Goal: Transaction & Acquisition: Obtain resource

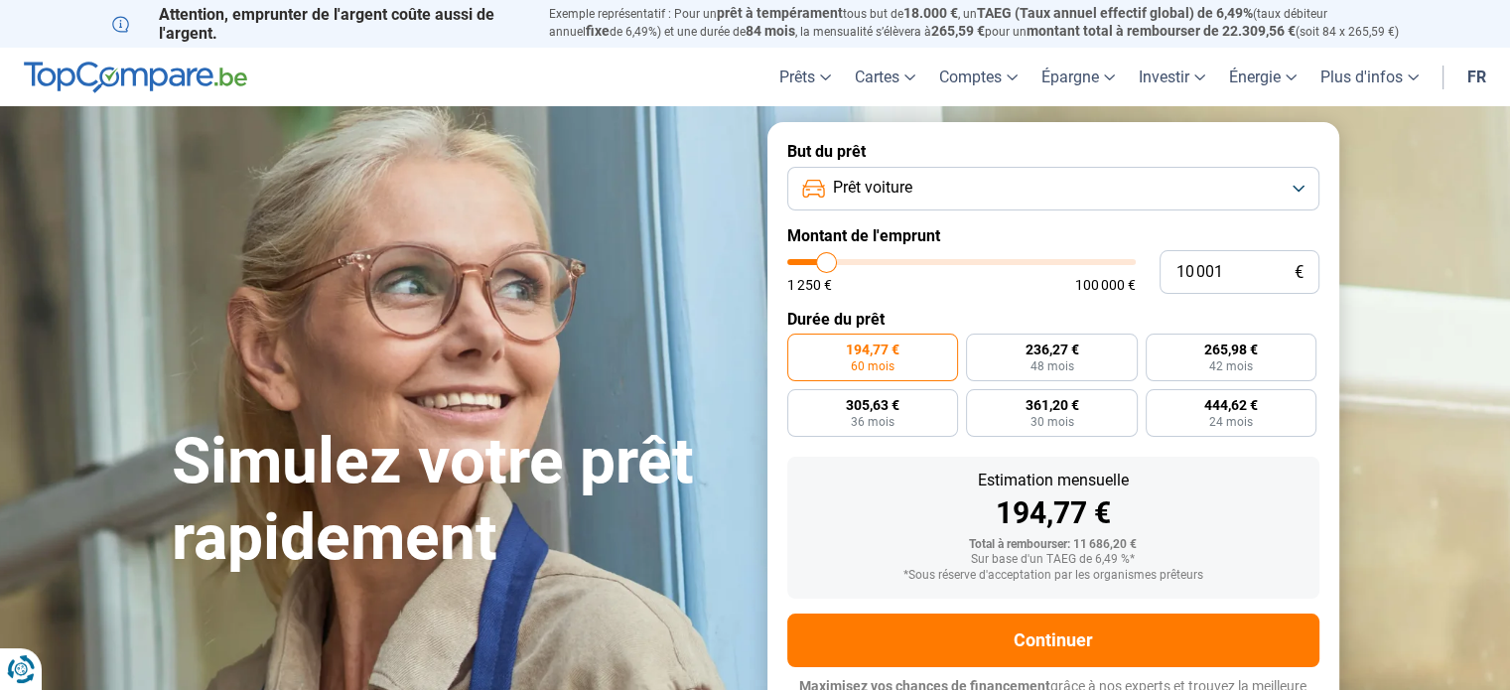
type input "10 500"
type input "10500"
type input "14 250"
type input "14250"
type input "19 500"
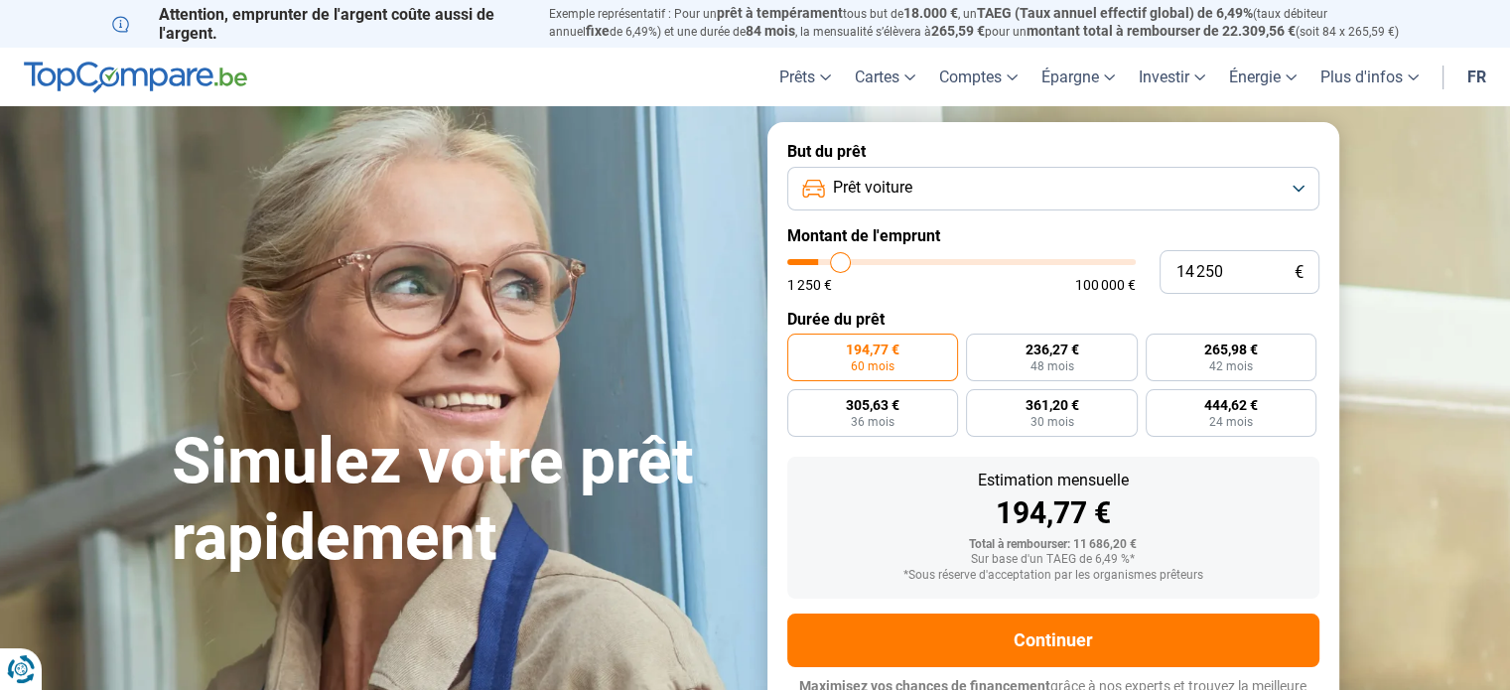
type input "19500"
type input "23 750"
type input "23750"
type input "25 750"
type input "25750"
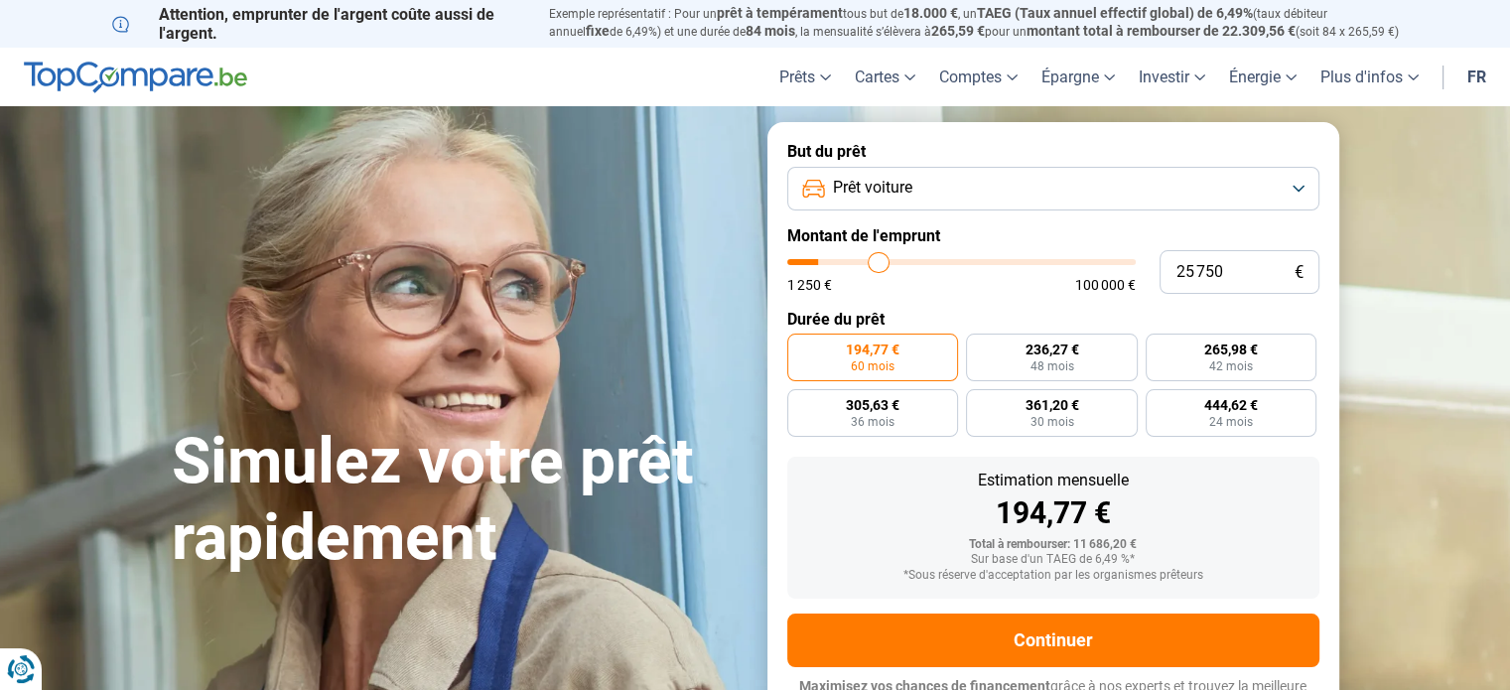
type input "27 250"
type input "27250"
type input "27 750"
type input "27750"
type input "28 250"
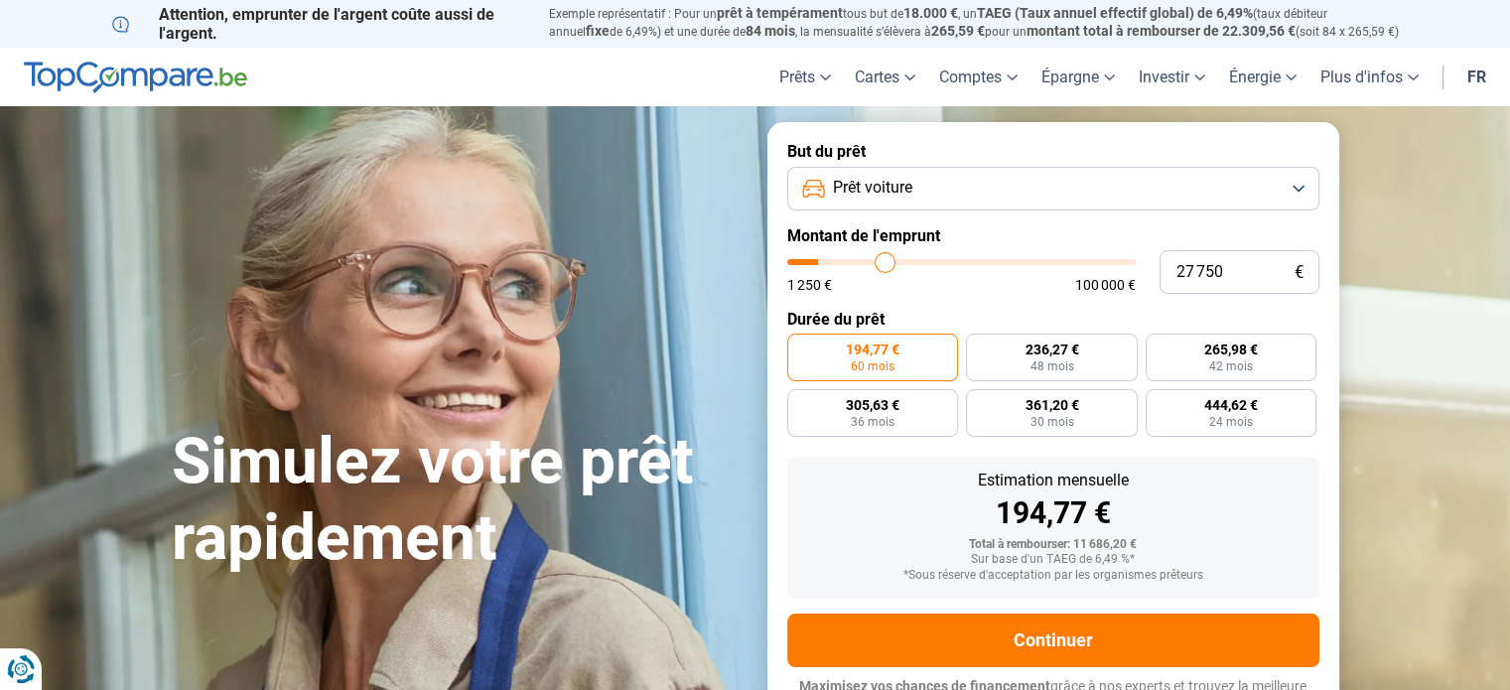
type input "28250"
type input "29 000"
type input "29000"
type input "30 250"
type input "30250"
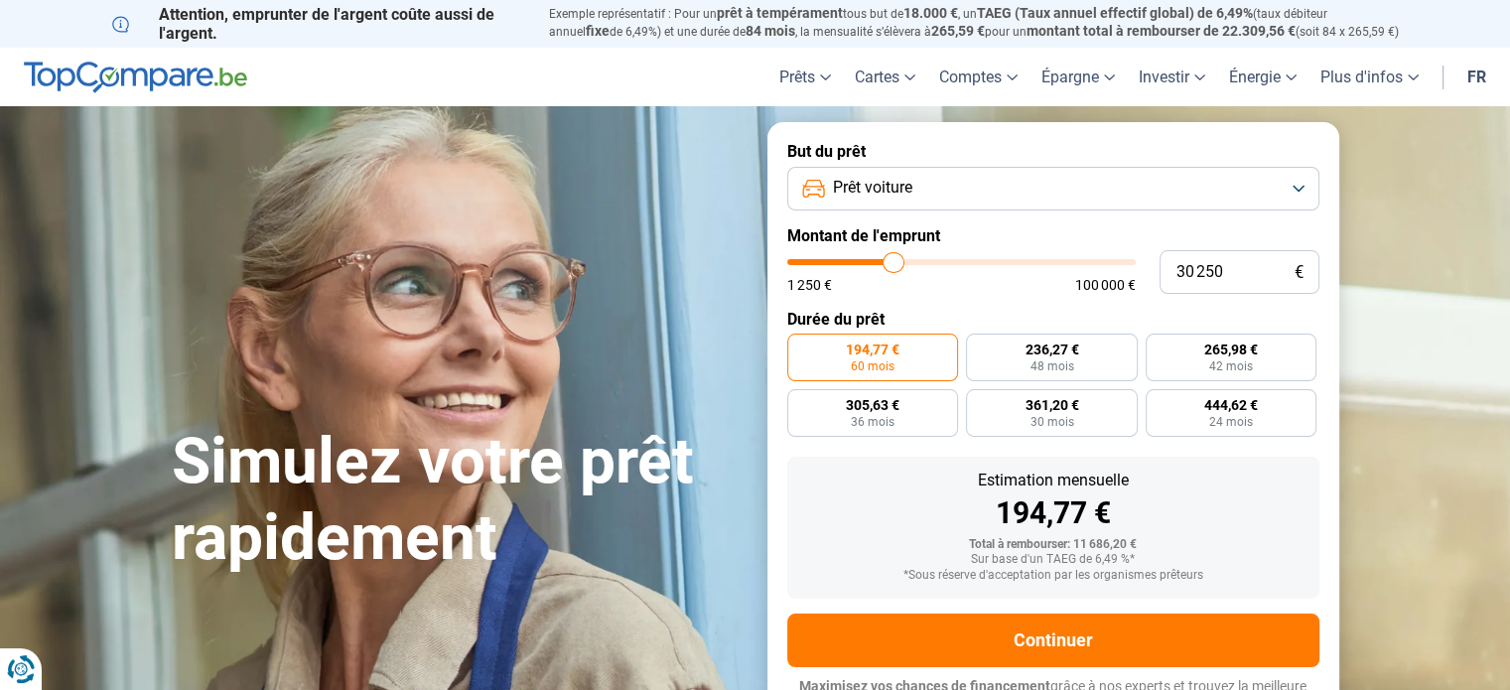
type input "33 000"
type input "33000"
type input "36 000"
type input "36000"
type input "38 500"
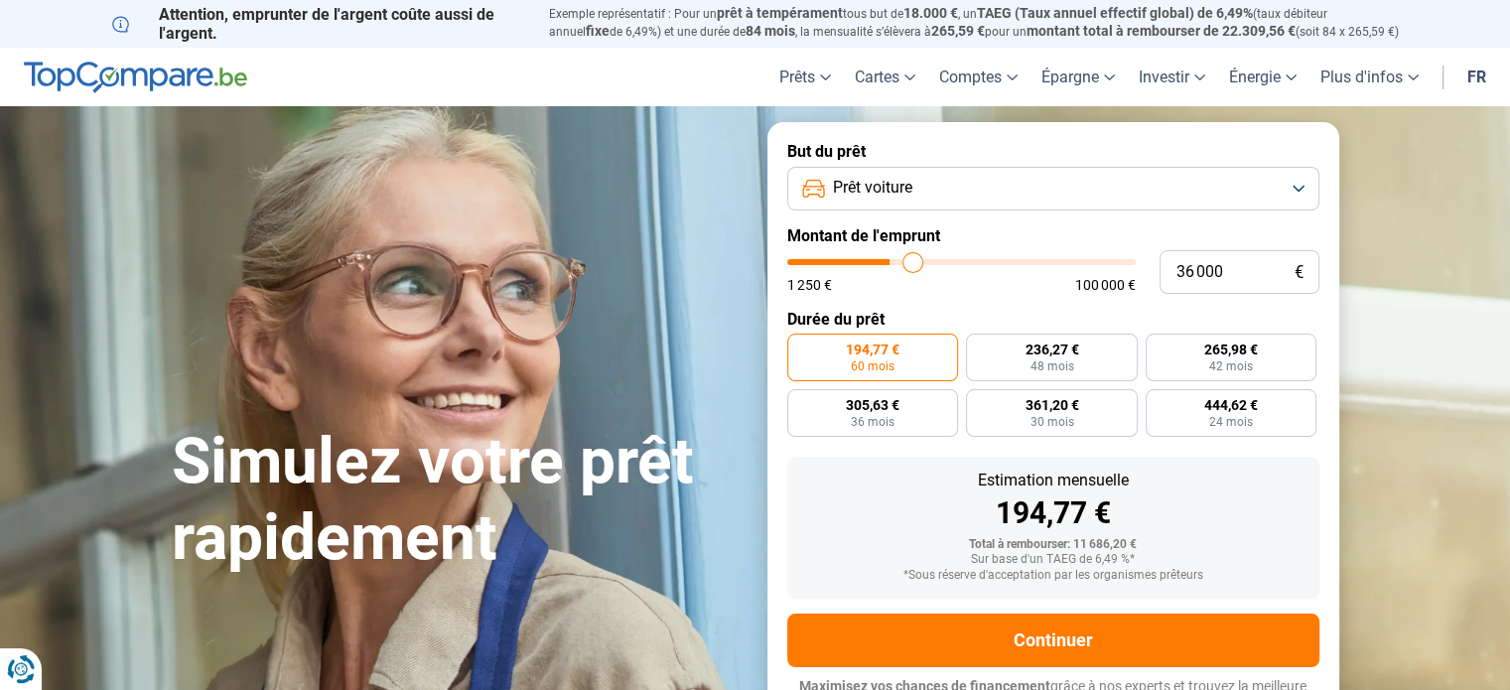
type input "38500"
type input "39 750"
type input "39750"
type input "41 000"
type input "41000"
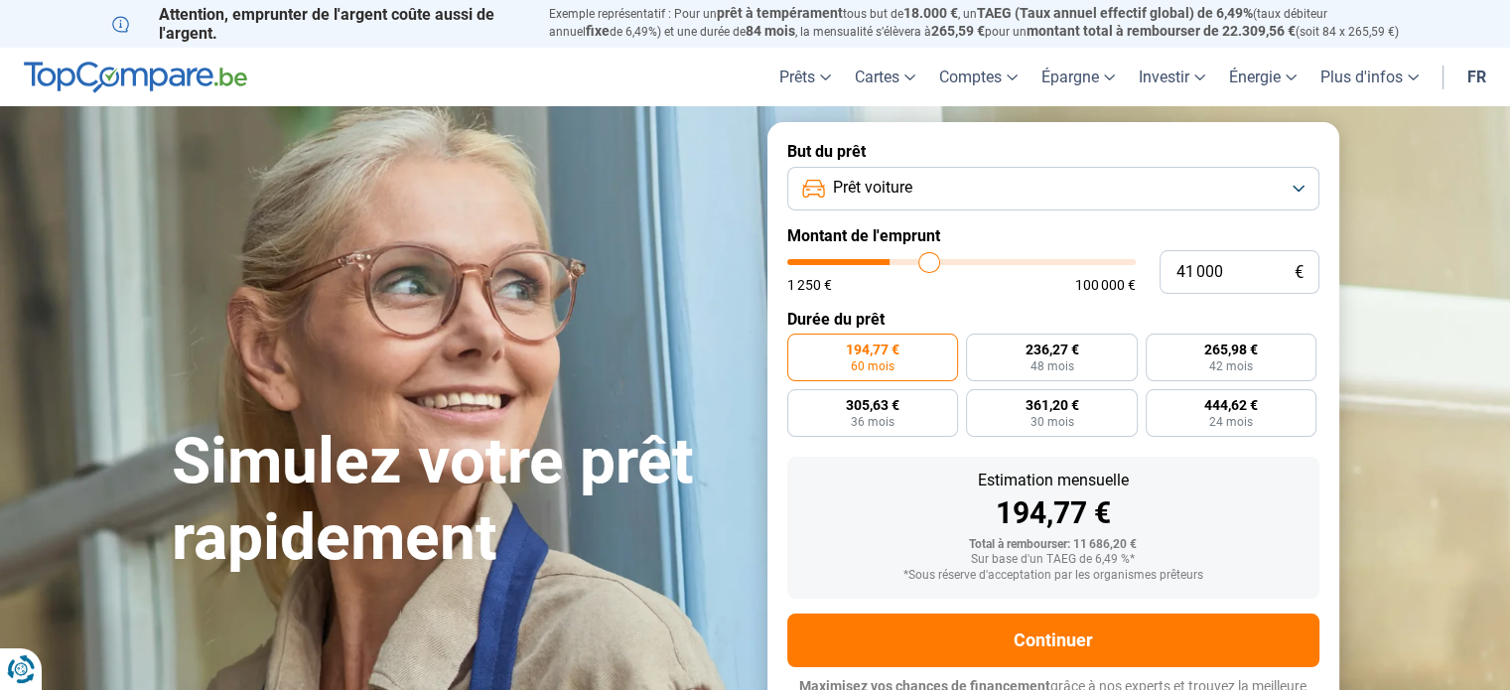
type input "41 750"
type input "41750"
type input "43 000"
type input "43000"
type input "44 000"
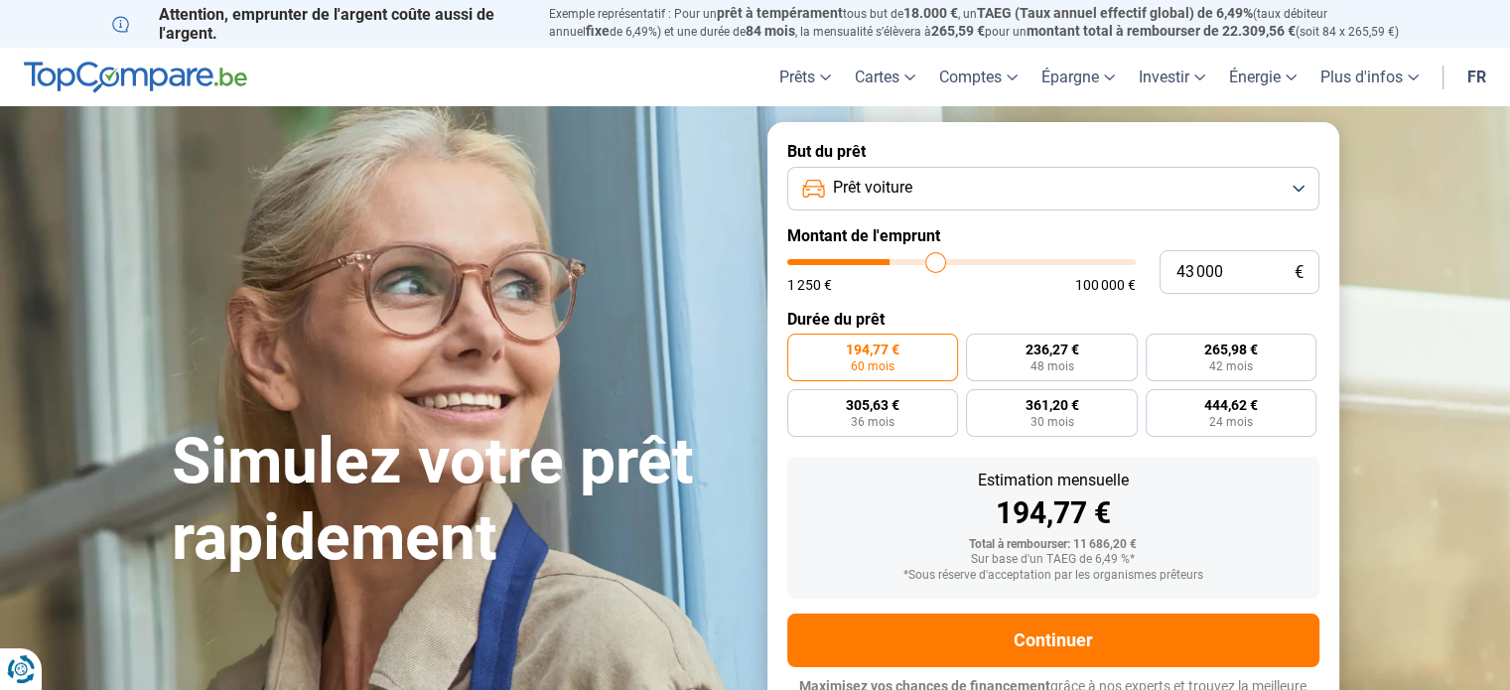
type input "44000"
type input "46 000"
type input "46000"
type input "48 250"
type input "48250"
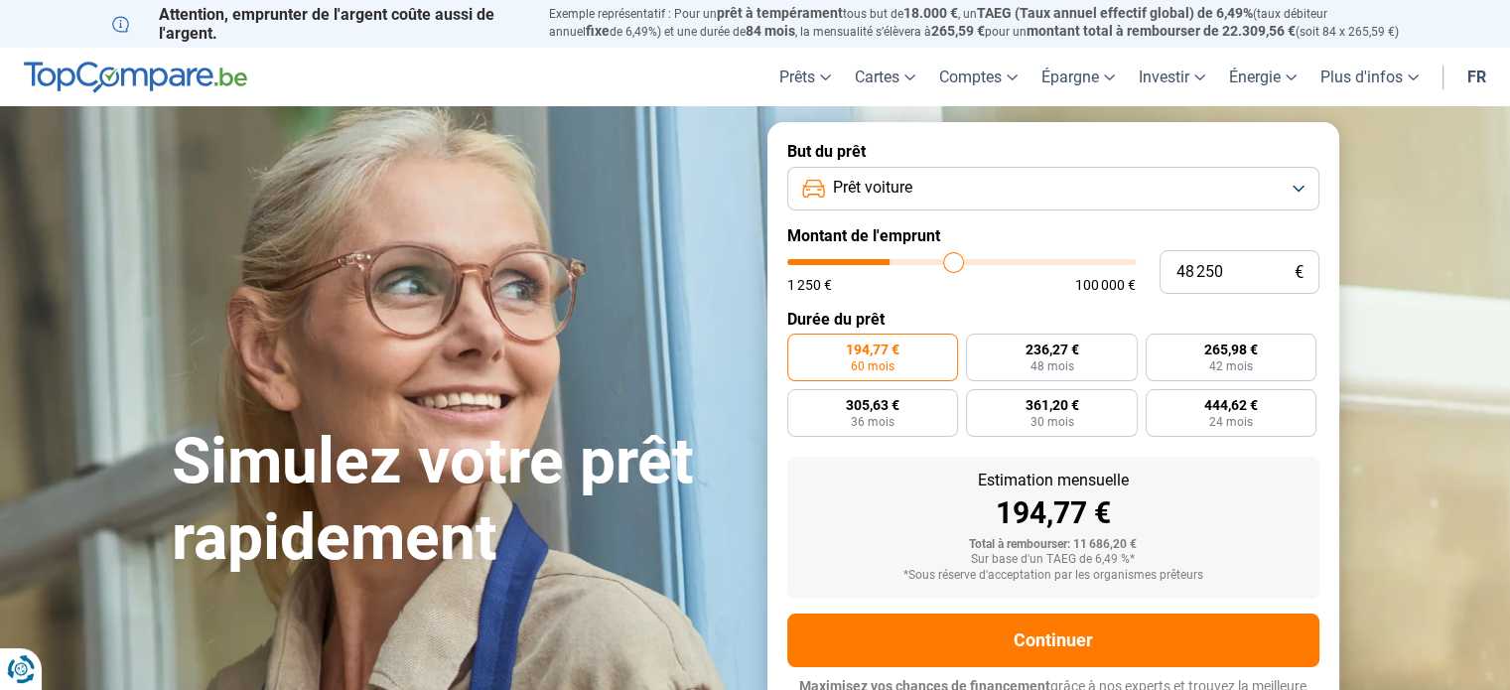
type input "51 750"
type input "51750"
type input "52 750"
type input "52750"
type input "54 500"
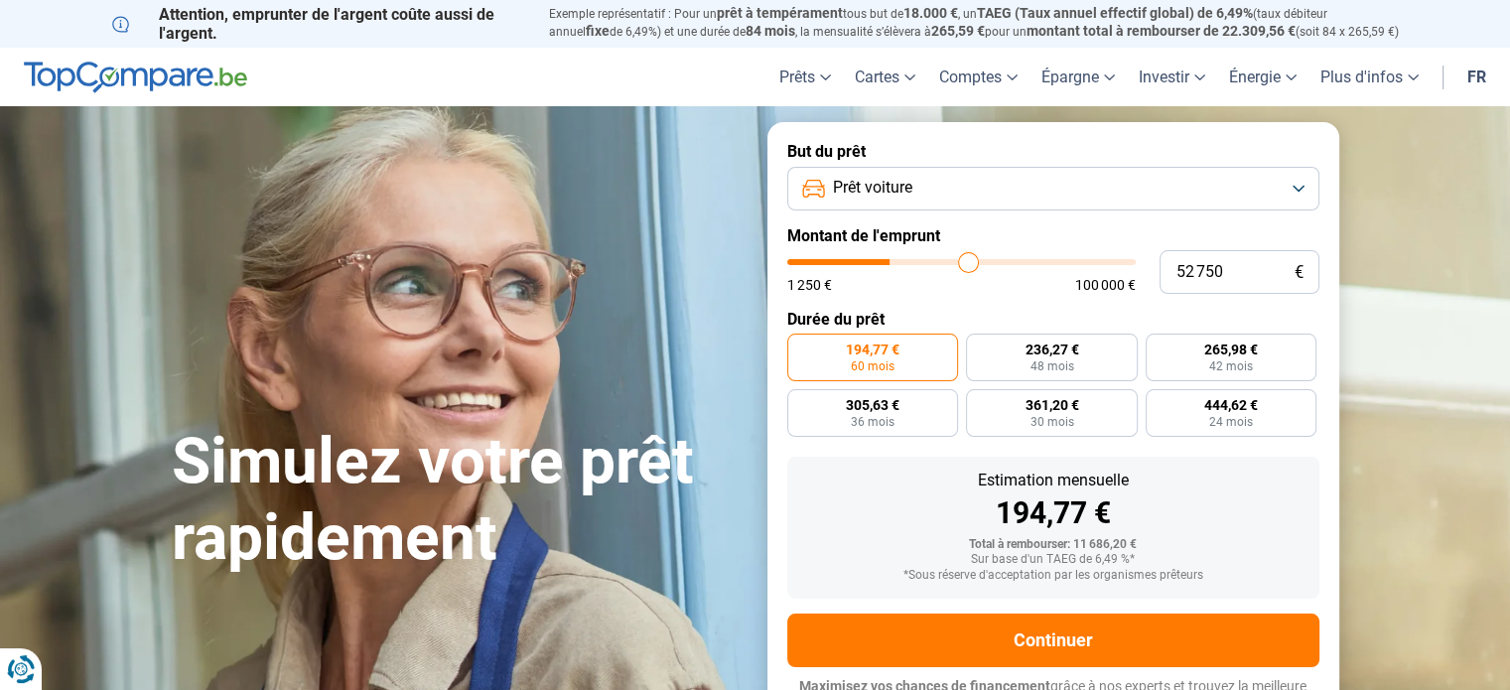
type input "54500"
type input "56 750"
type input "56750"
type input "59 500"
type input "59500"
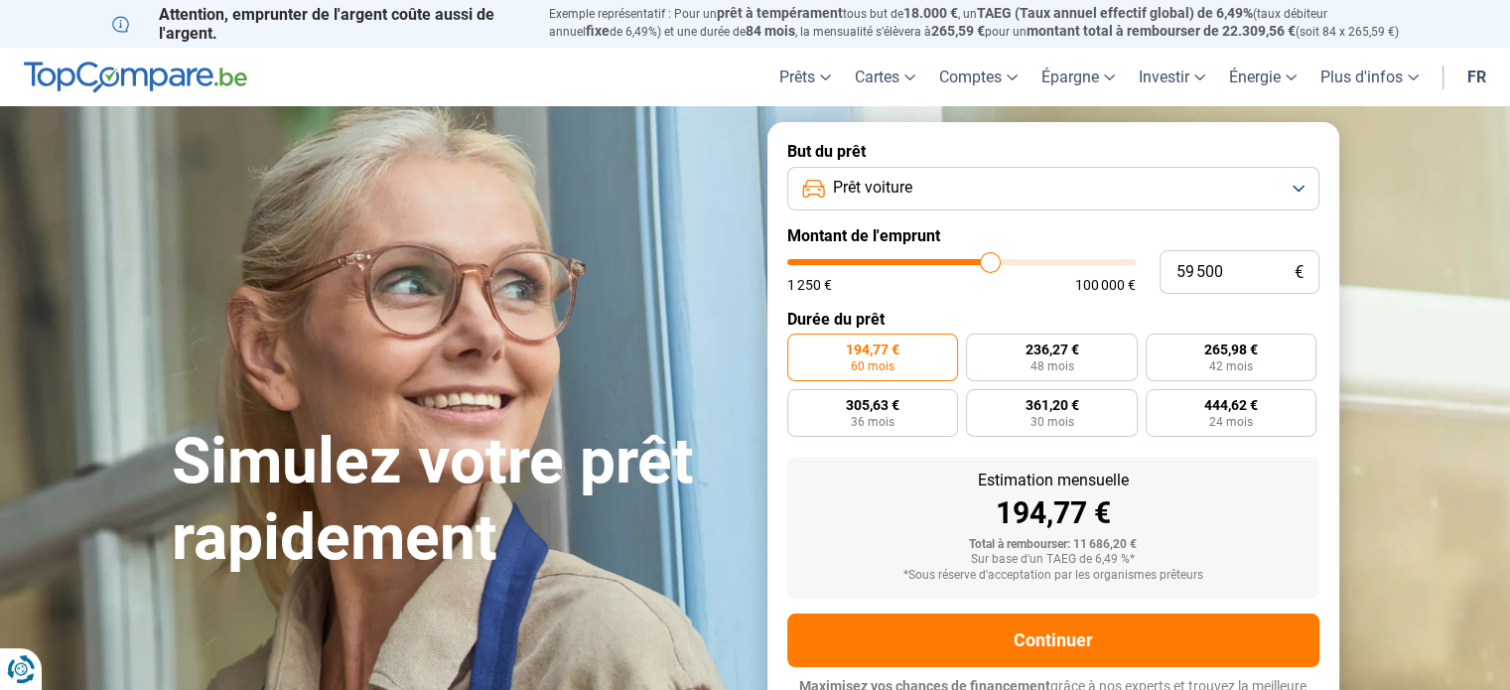
type input "62 750"
type input "62750"
type input "66 000"
type input "66000"
type input "68 000"
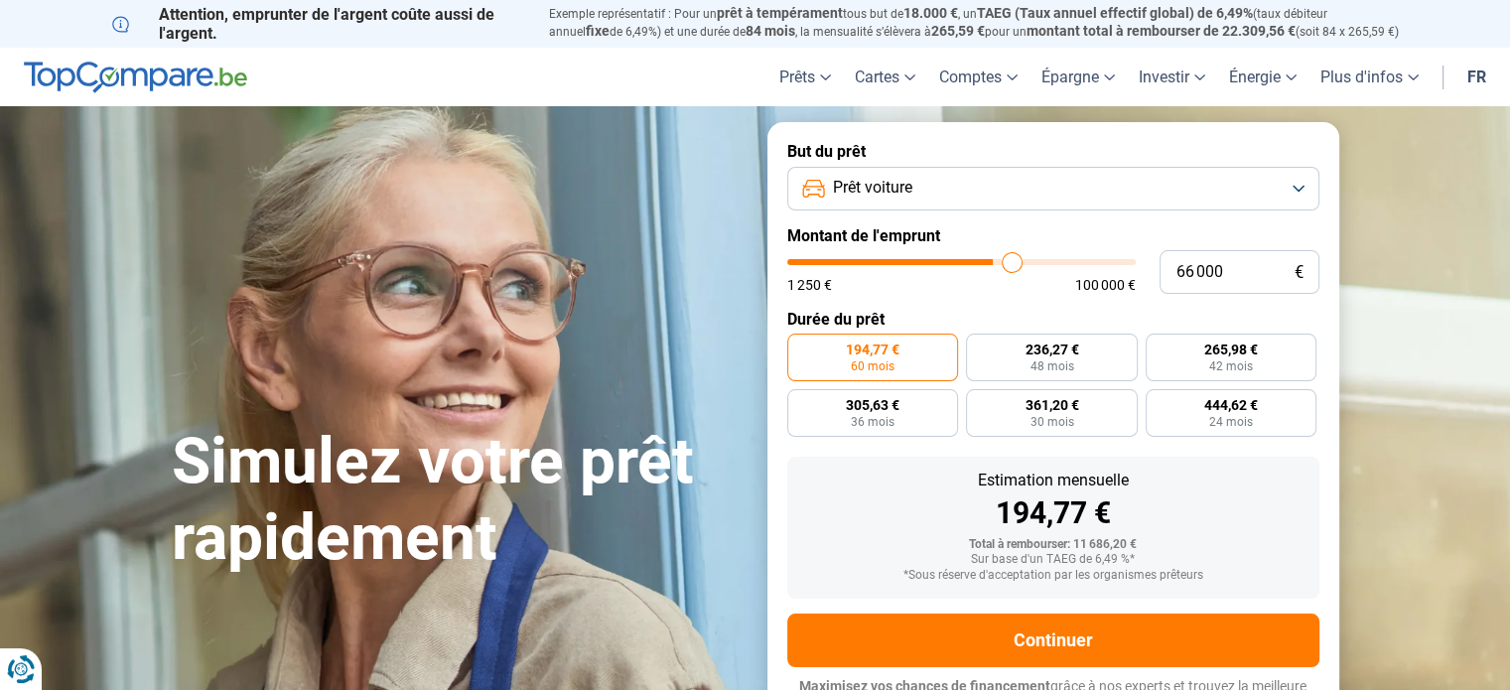
type input "68000"
type input "70 250"
type input "70250"
type input "71 000"
type input "71000"
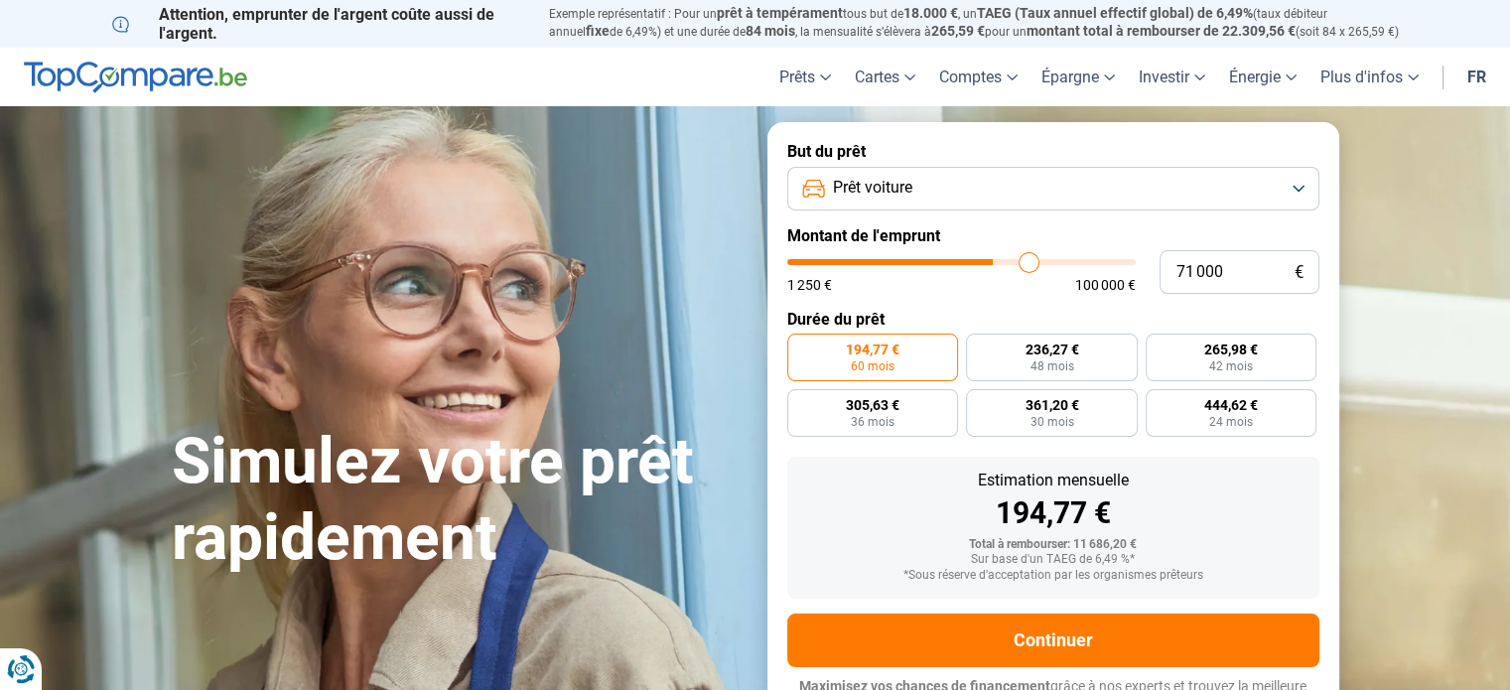
type input "72 000"
type input "72000"
type input "72 750"
type input "72750"
type input "73 500"
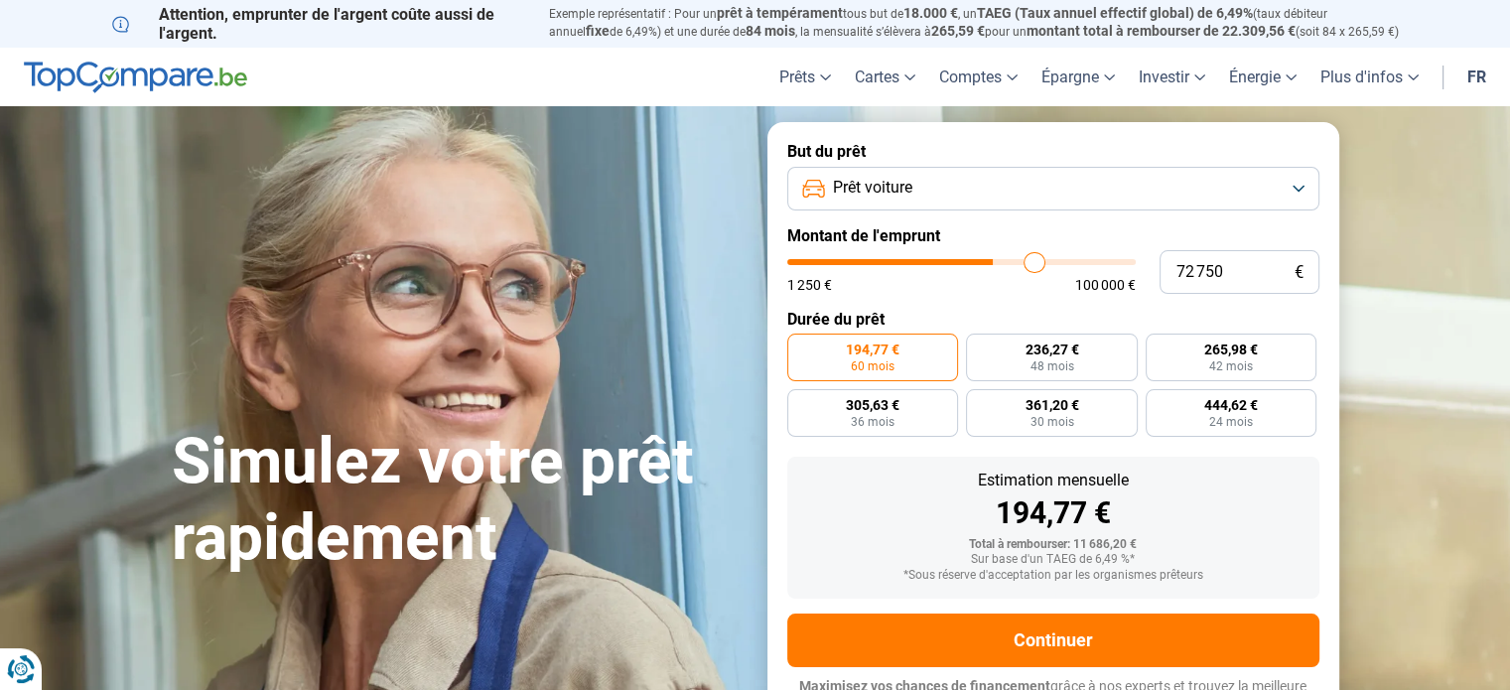
type input "73500"
type input "74 500"
type input "74500"
type input "75 250"
type input "75250"
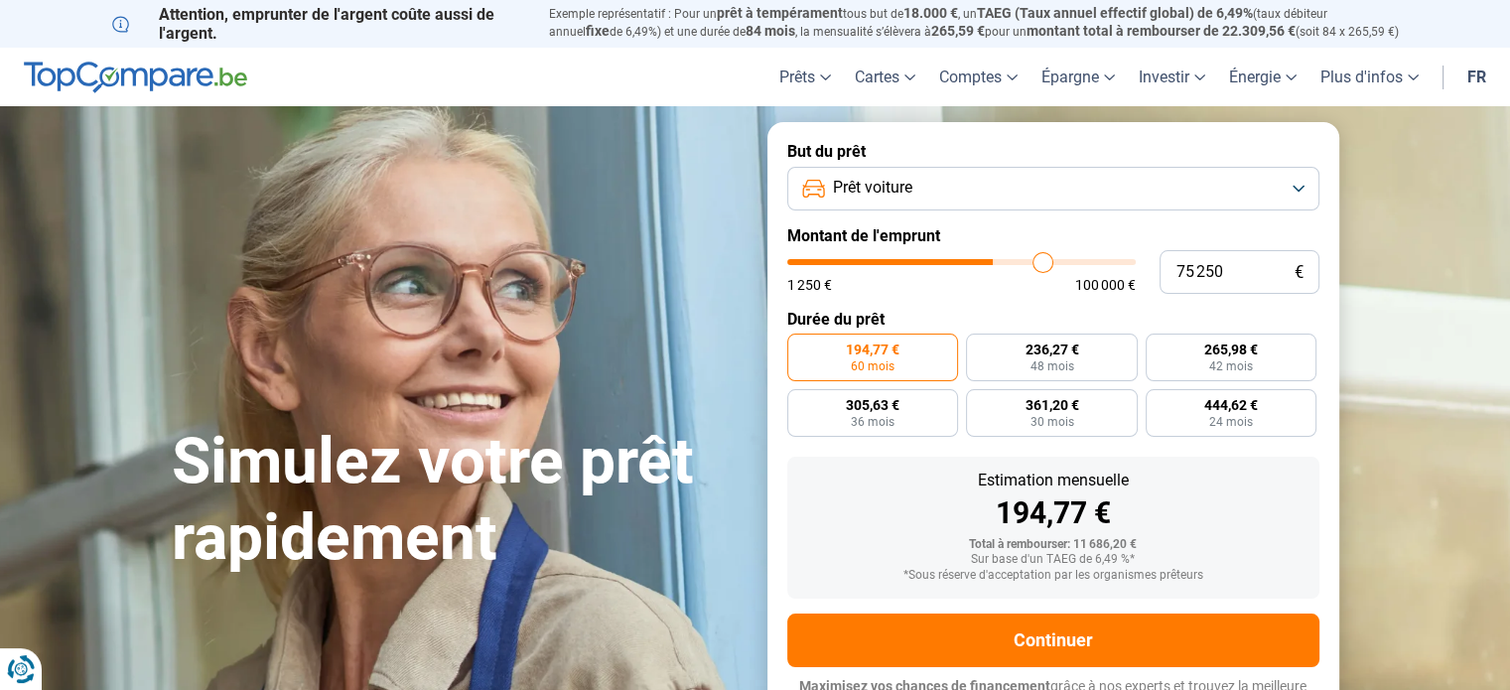
type input "75 500"
type input "75500"
type input "76 000"
type input "76000"
type input "76 500"
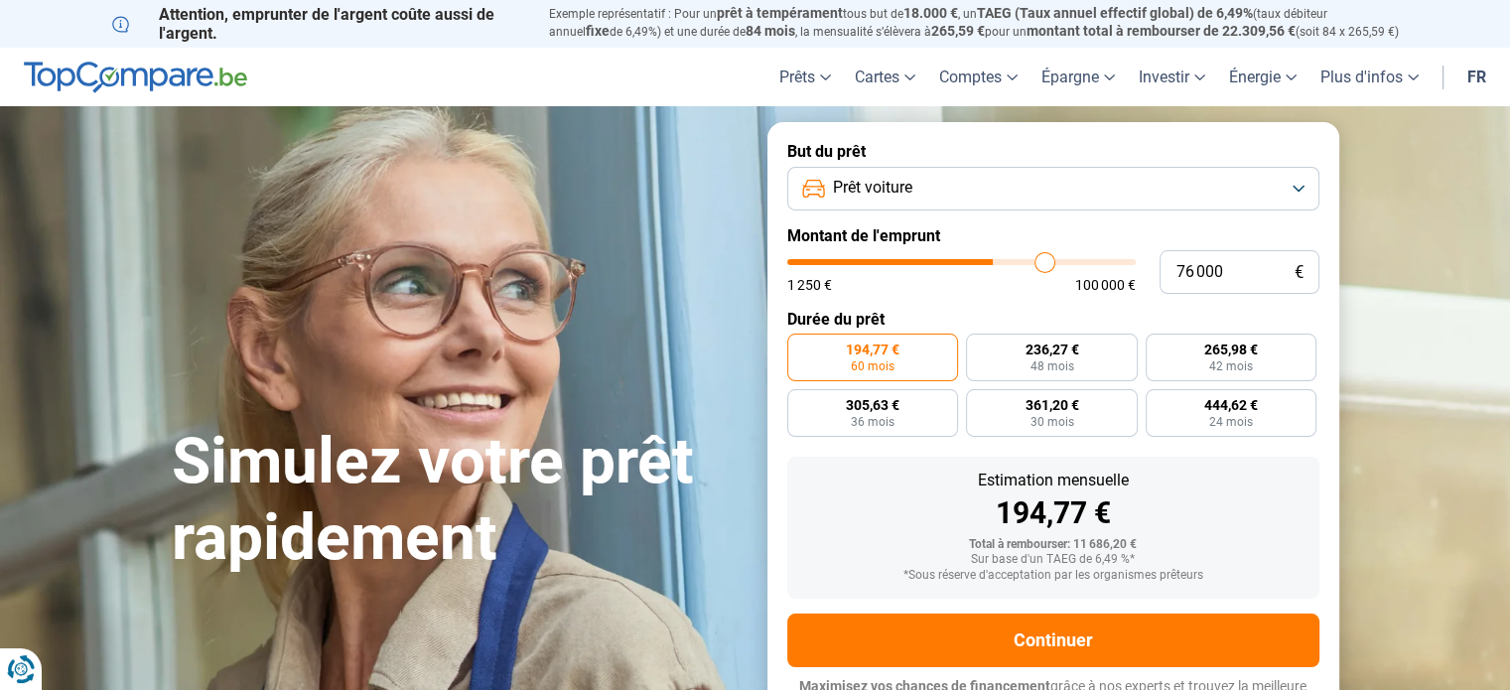
type input "76500"
type input "77 250"
type input "77250"
type input "78 250"
type input "78250"
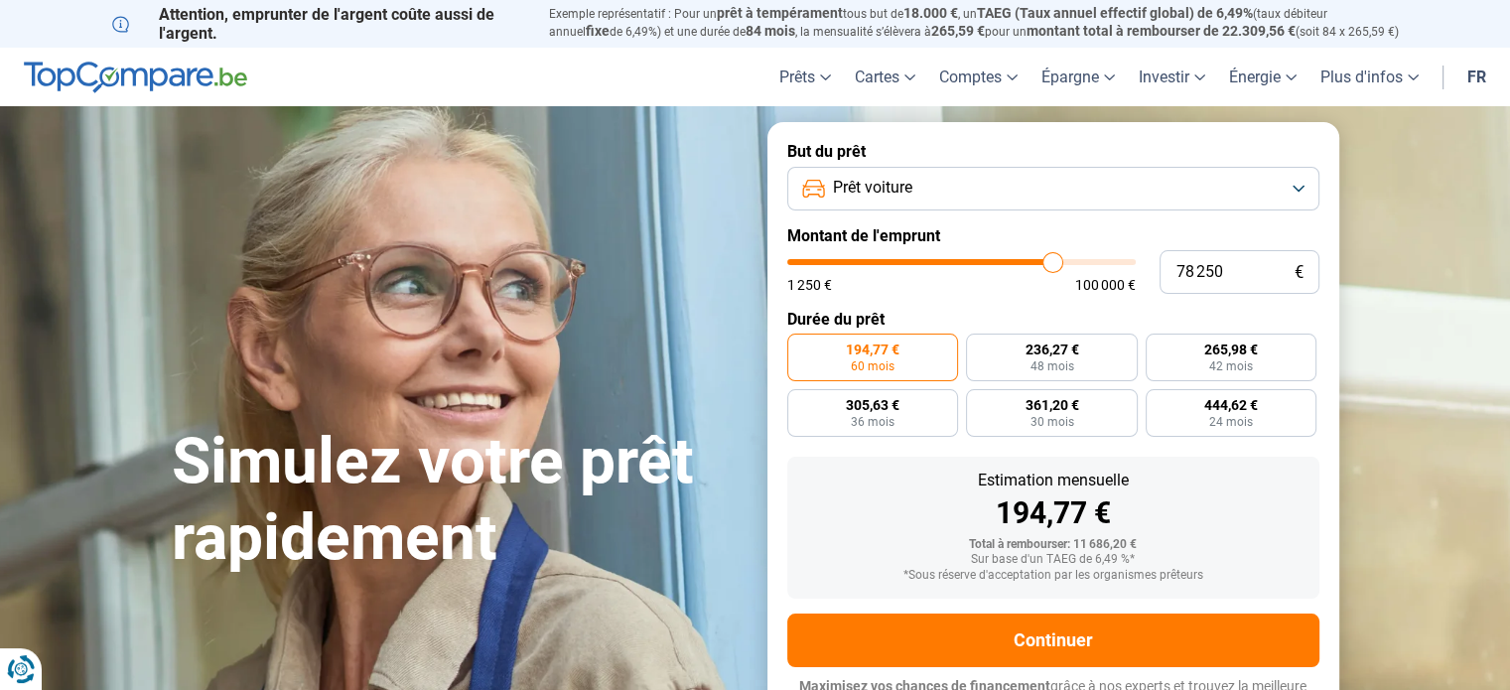
type input "79 000"
type input "79000"
type input "79 750"
type input "79750"
type input "80 500"
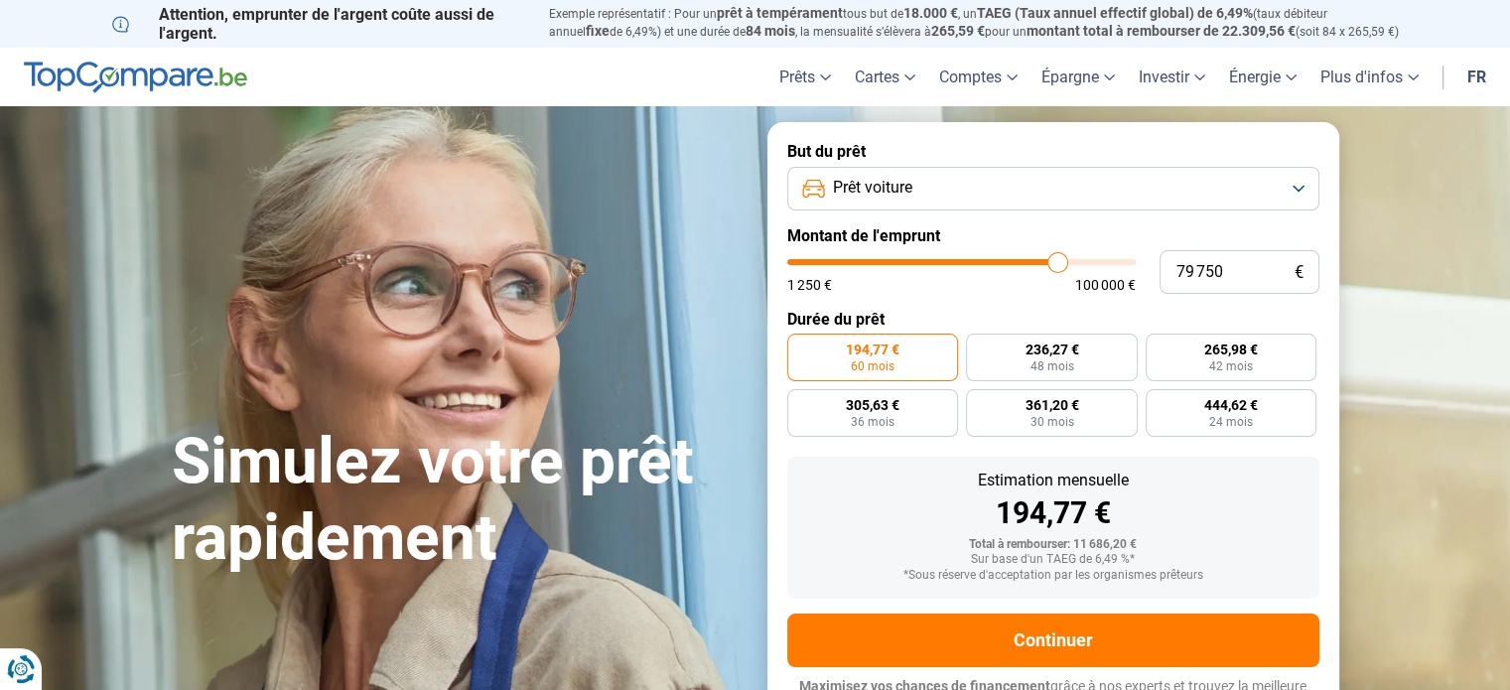
type input "80500"
type input "81 750"
type input "81750"
type input "82 250"
type input "82250"
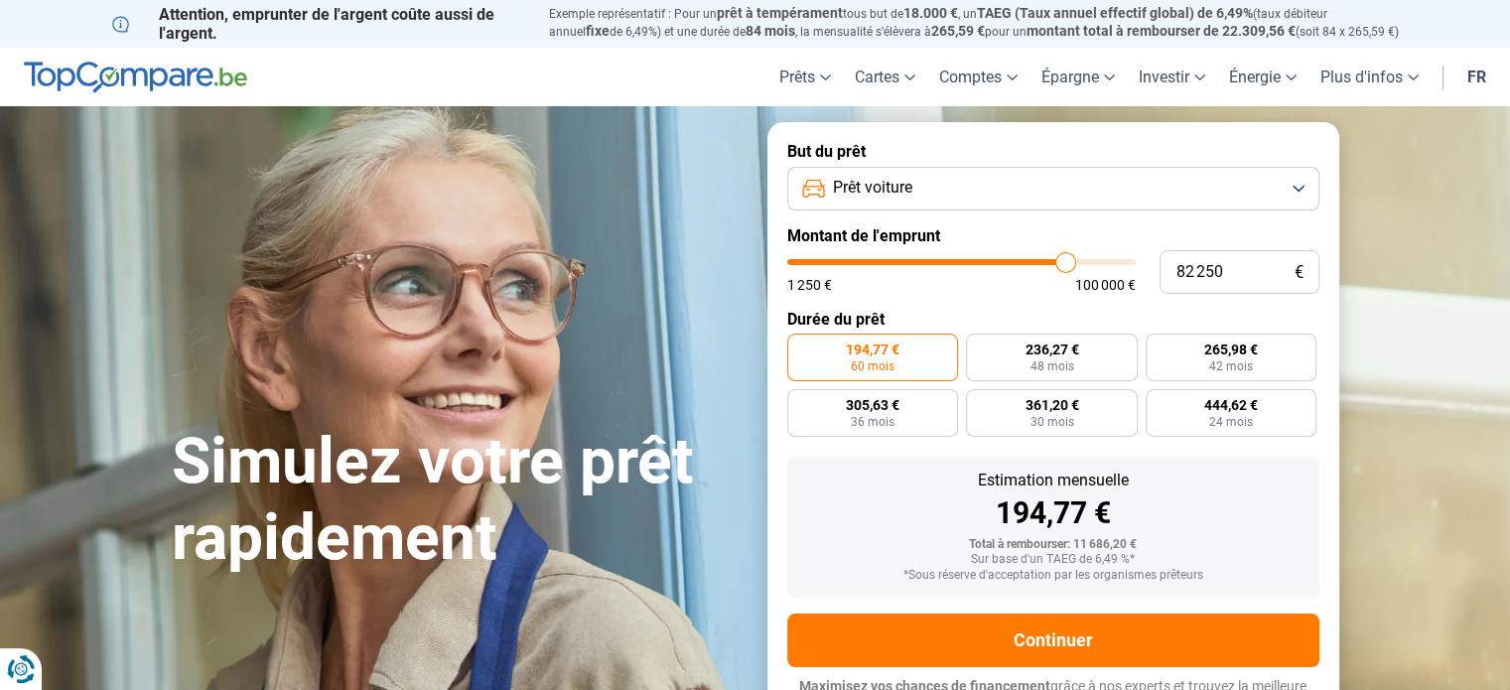
type input "82 000"
type input "82000"
type input "81 500"
type input "81500"
type input "80 250"
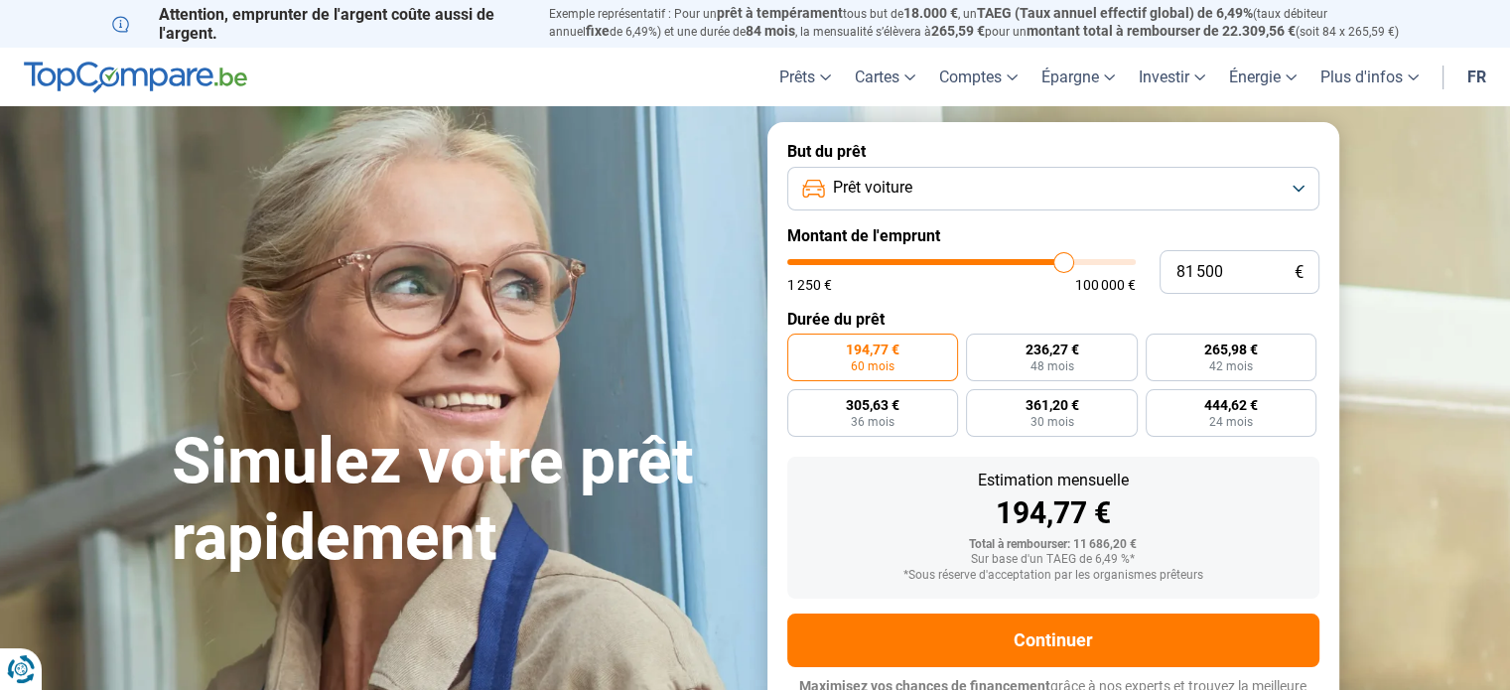
type input "80250"
type input "76 000"
type input "76000"
type input "74 000"
type input "74000"
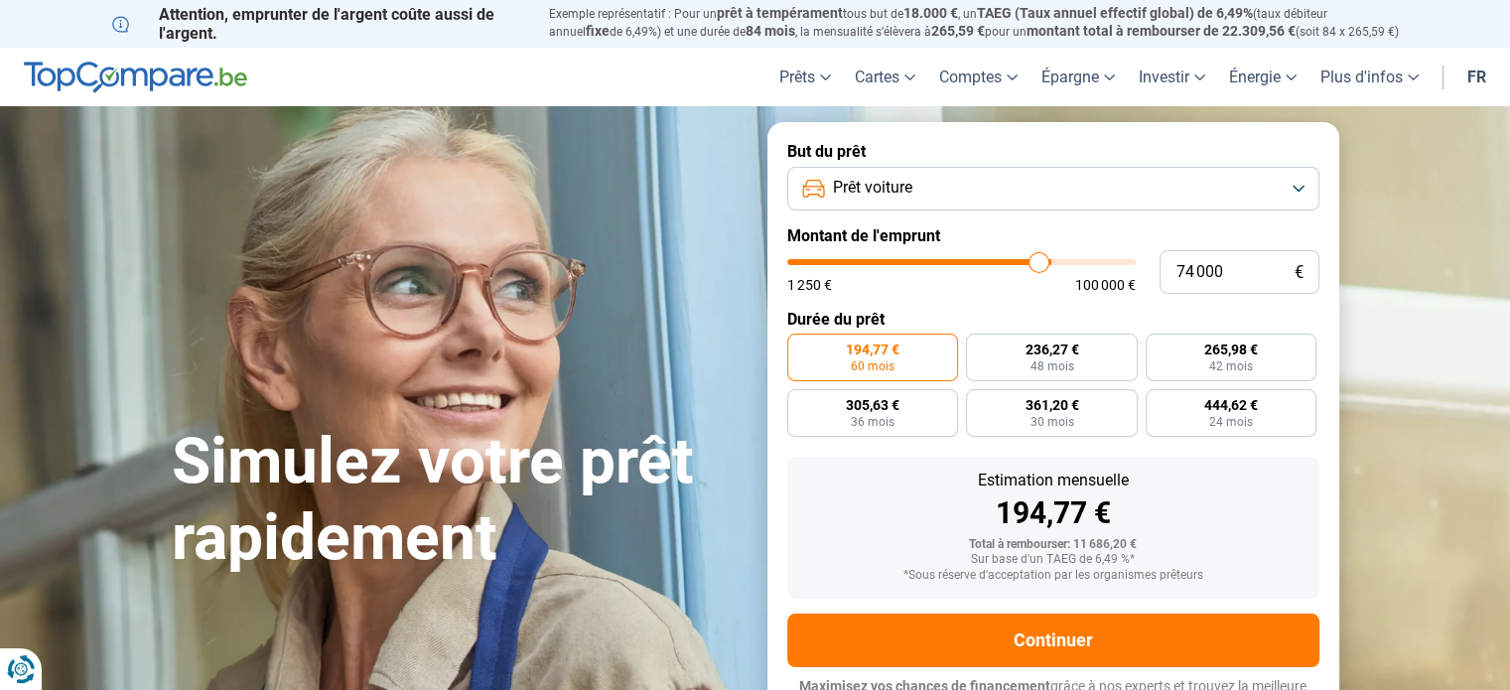
type input "71 250"
type input "71250"
type input "68 750"
type input "68750"
type input "65 500"
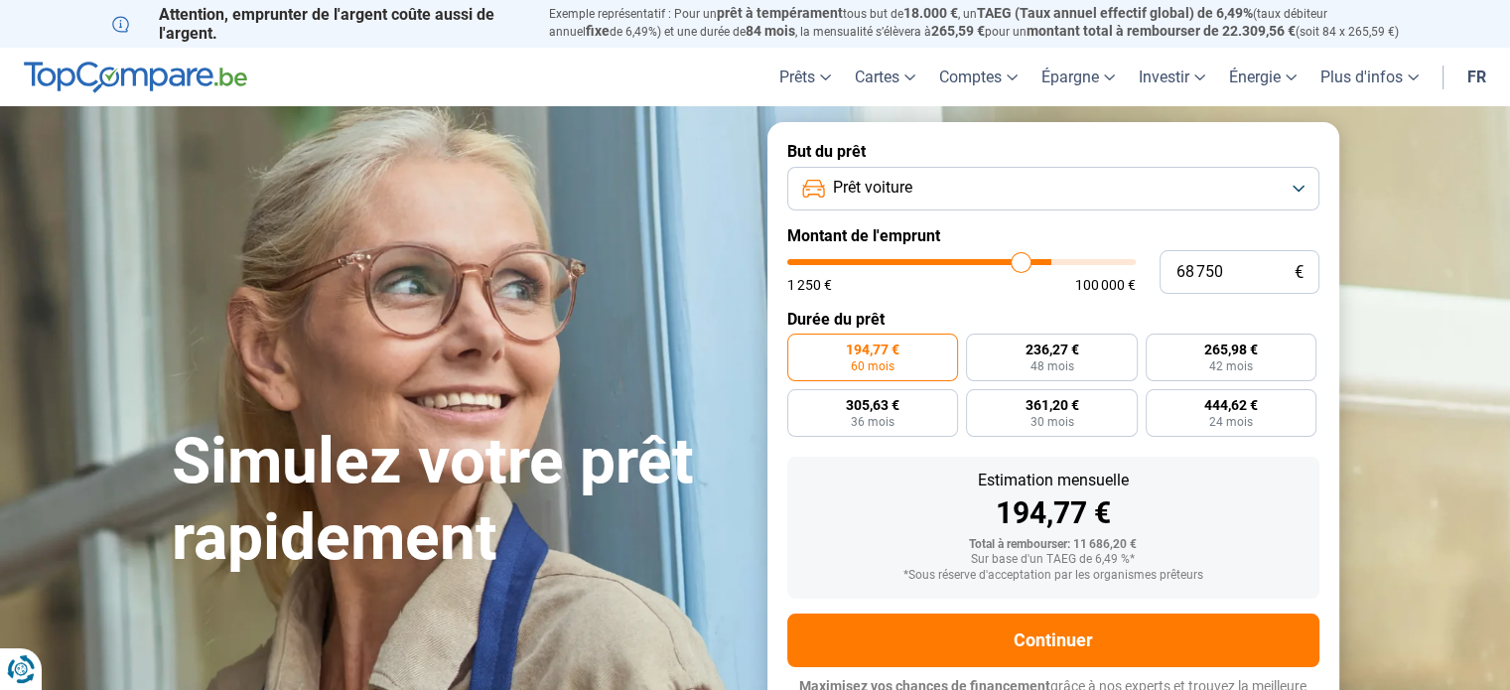
type input "65500"
type input "62 250"
type input "62250"
type input "57 750"
type input "57750"
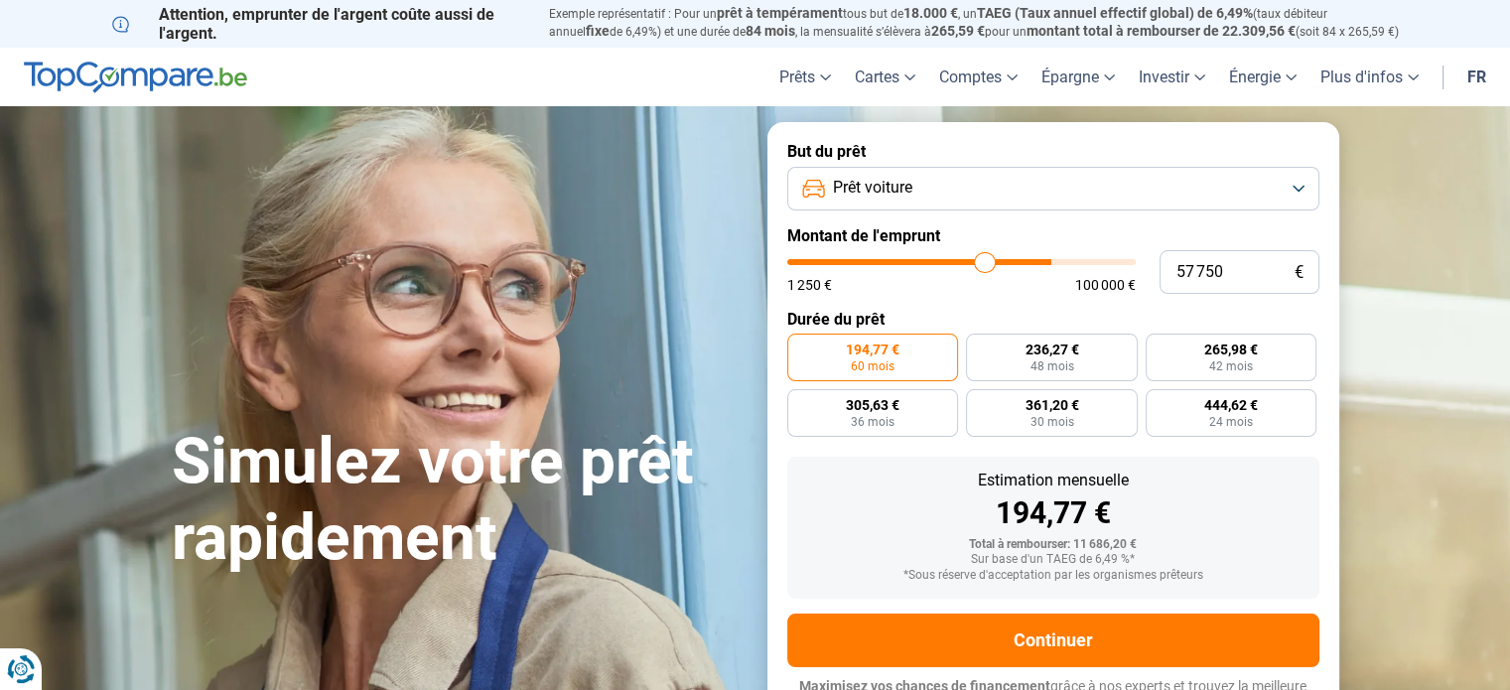
type input "54 000"
type input "54000"
type input "51 250"
type input "51250"
type input "49 000"
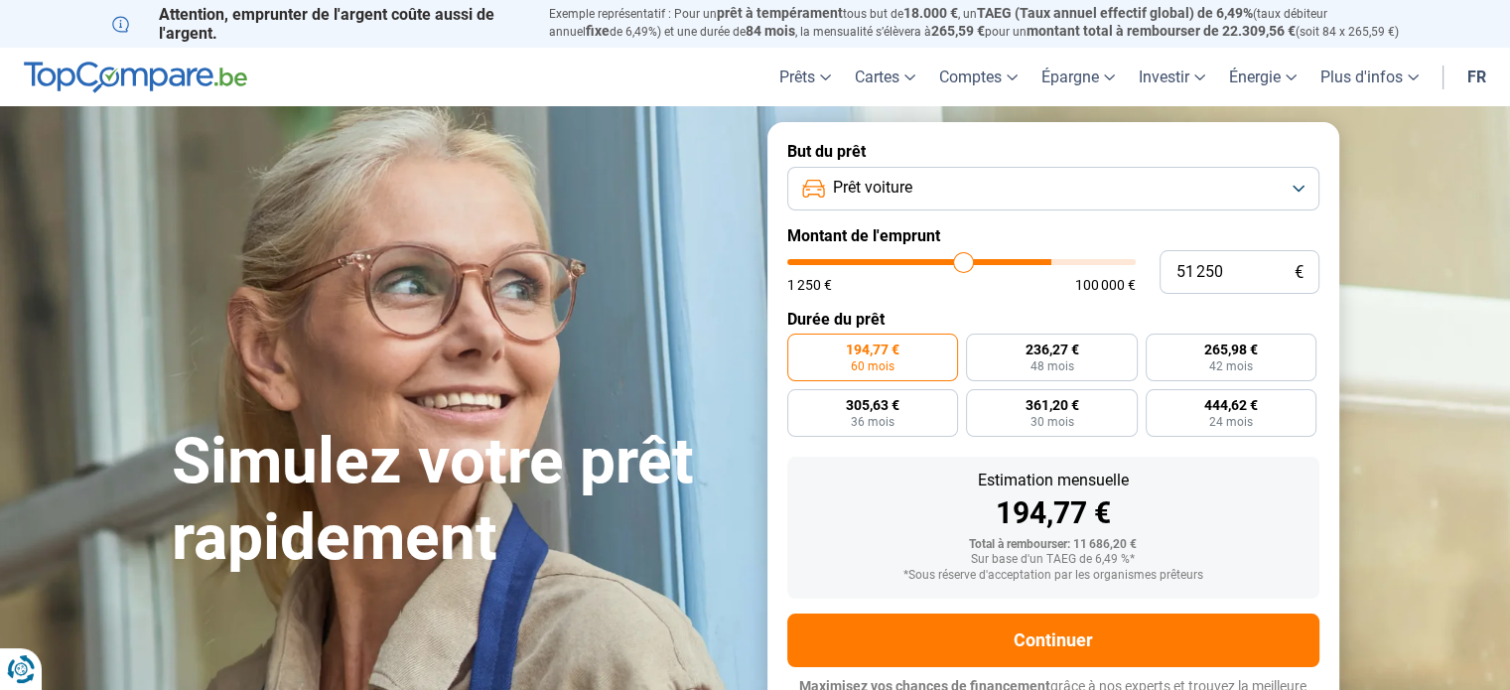
type input "49000"
type input "48 250"
type input "48250"
type input "48 000"
type input "48000"
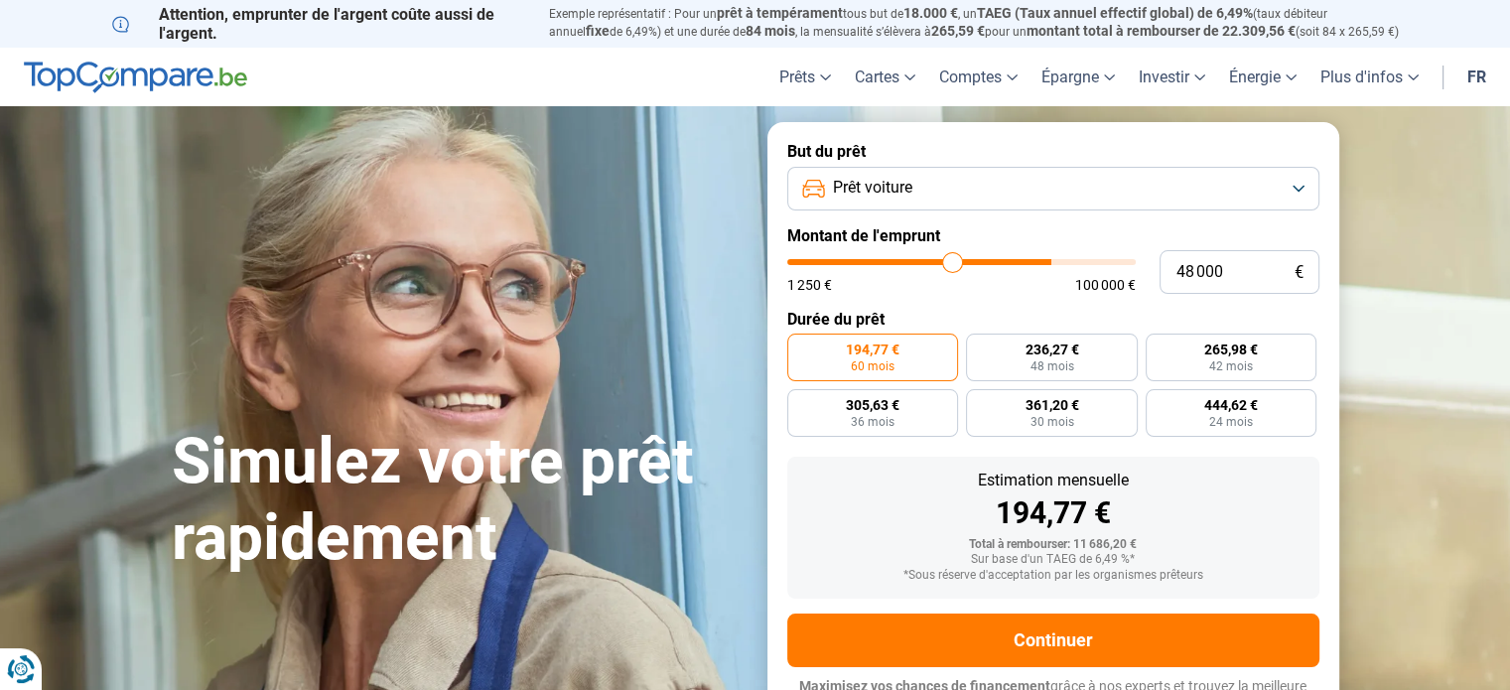
type input "47 500"
type input "47500"
type input "47 000"
type input "47000"
type input "46 500"
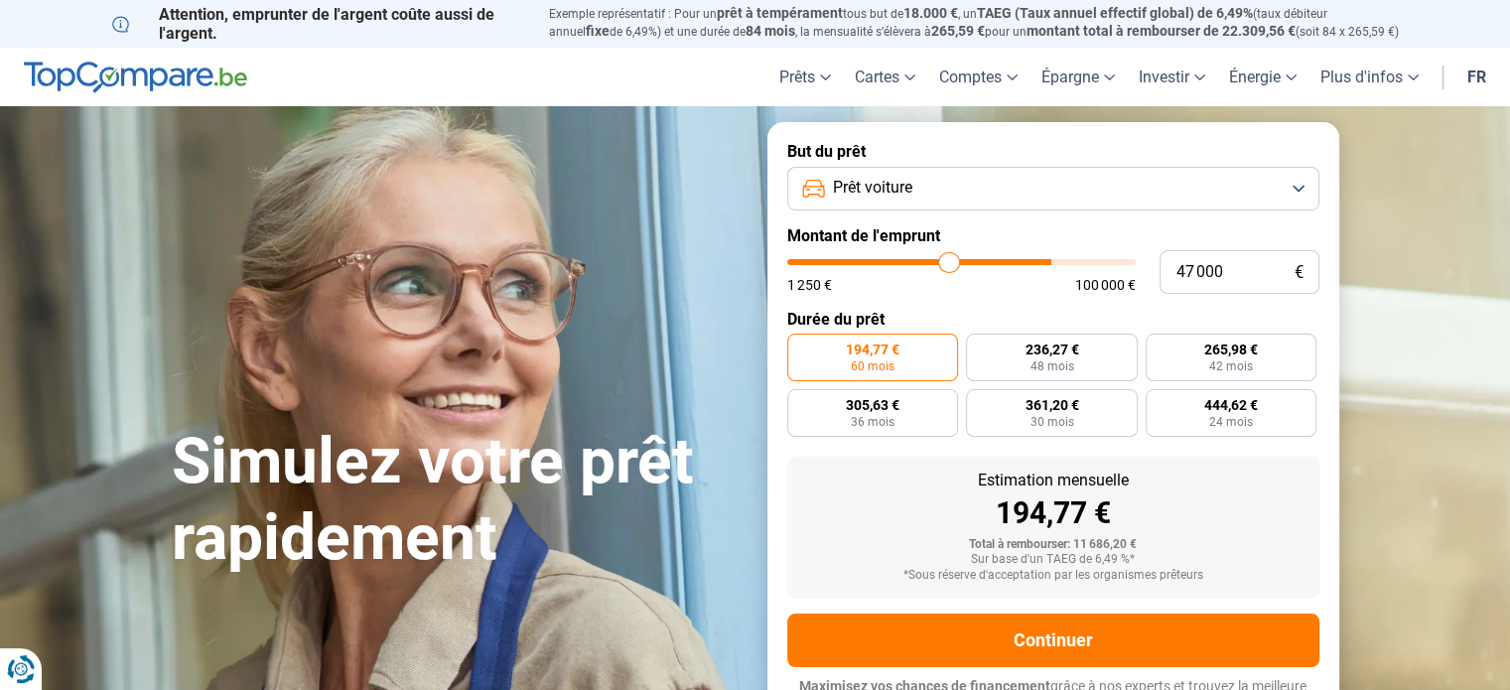
type input "46500"
type input "45 750"
type input "45750"
type input "45 500"
type input "45500"
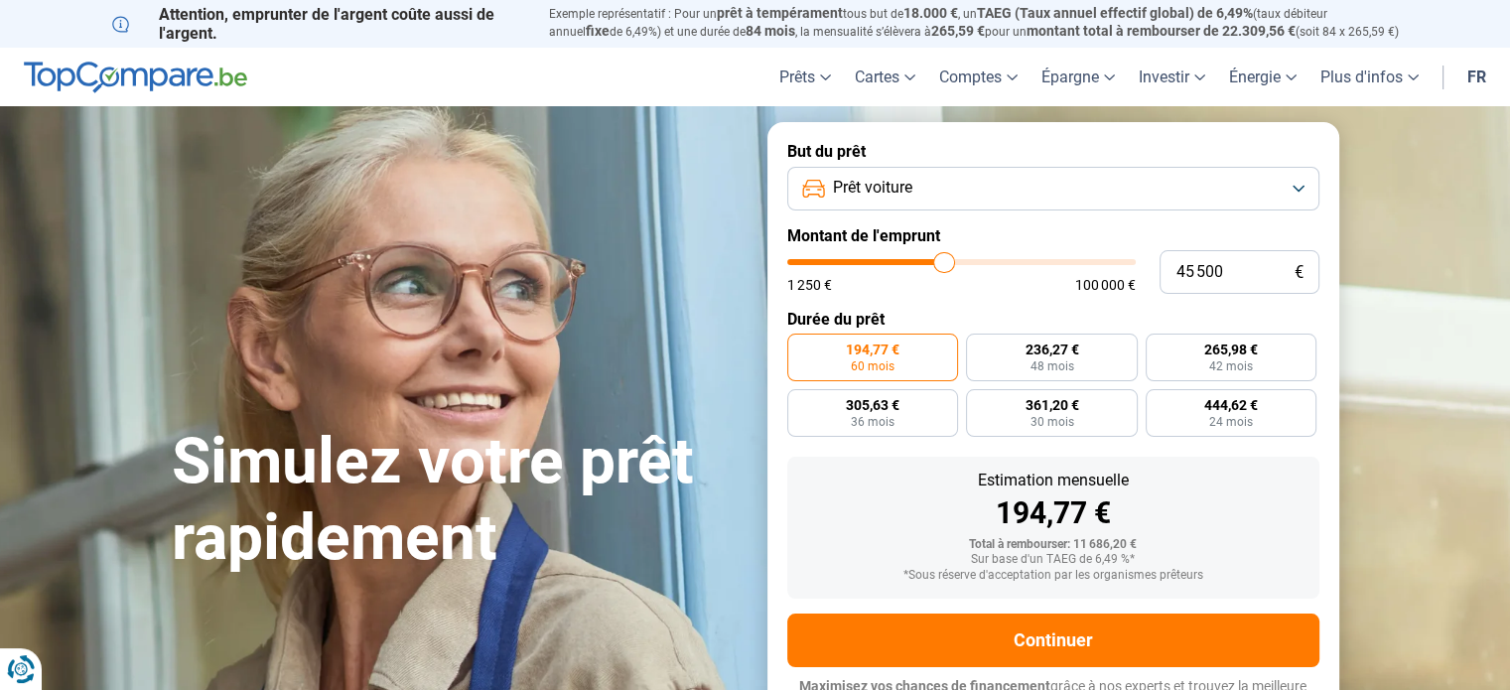
type input "45 000"
type input "45000"
type input "43 500"
type input "43500"
type input "42 000"
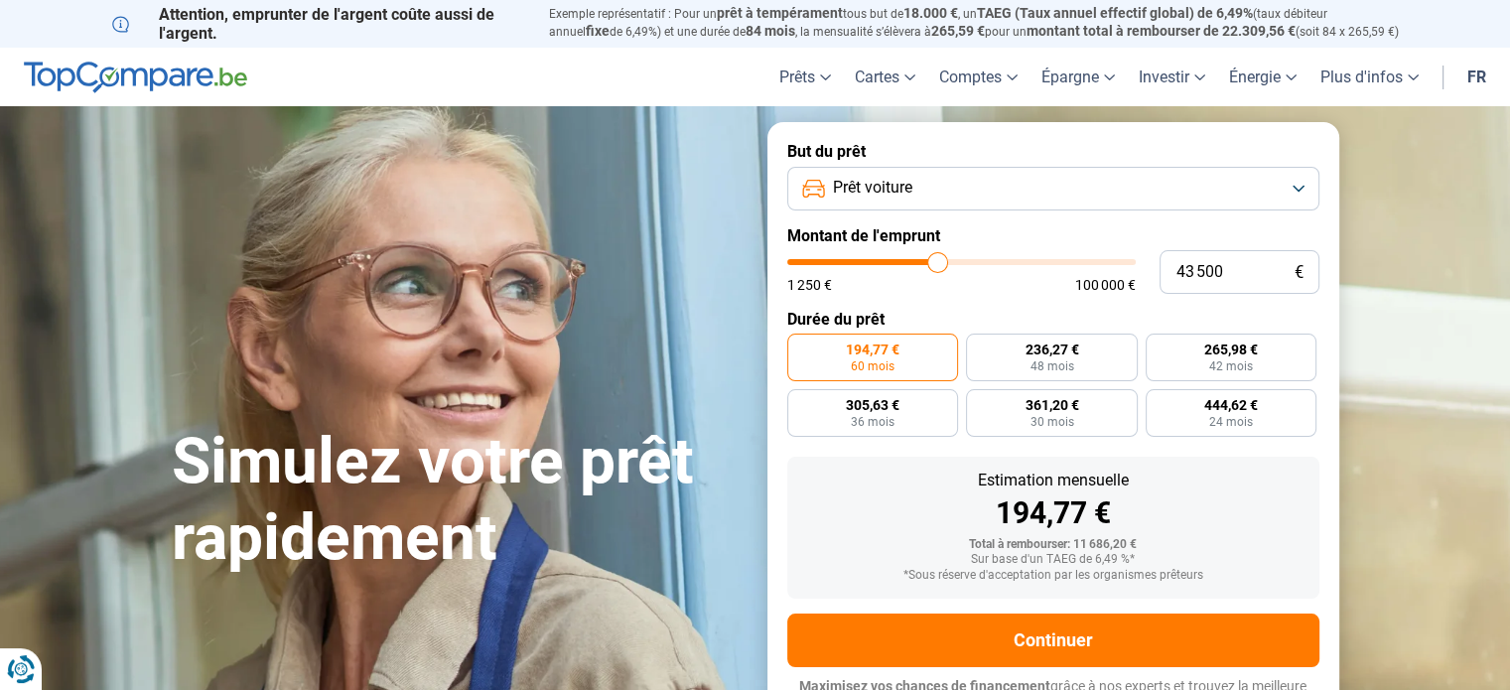
type input "42000"
type input "40 750"
type input "40750"
type input "40 250"
type input "40250"
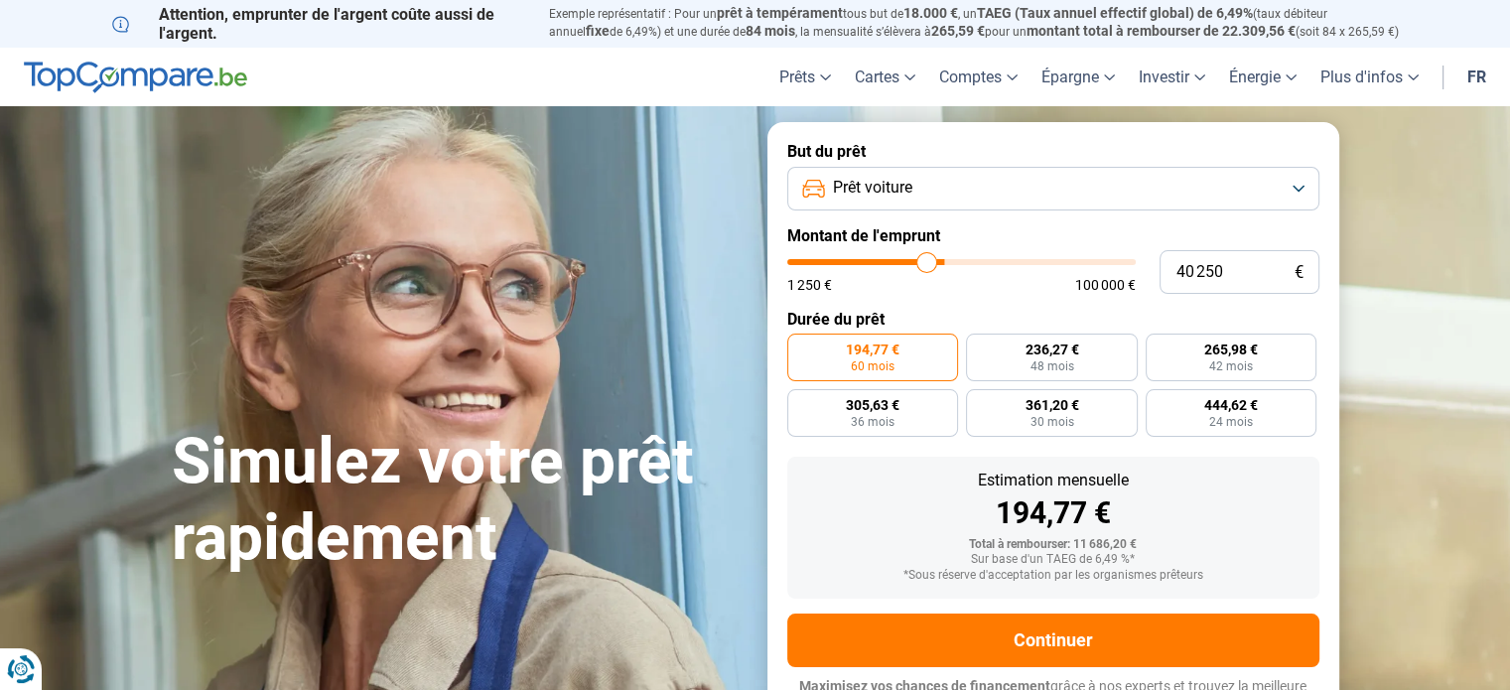
type input "40 000"
type input "40000"
type input "39 500"
type input "39500"
type input "39 250"
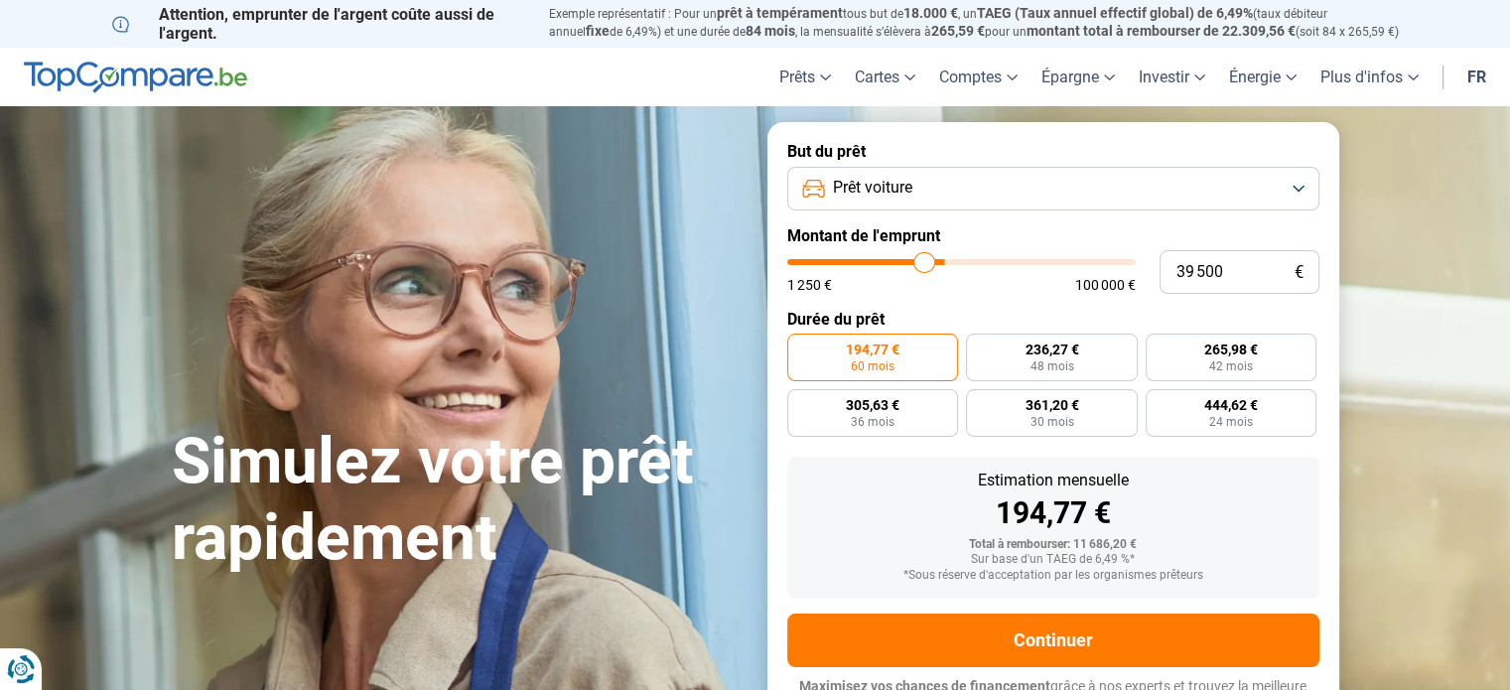
type input "39250"
type input "38 000"
type input "38000"
type input "37 500"
type input "37500"
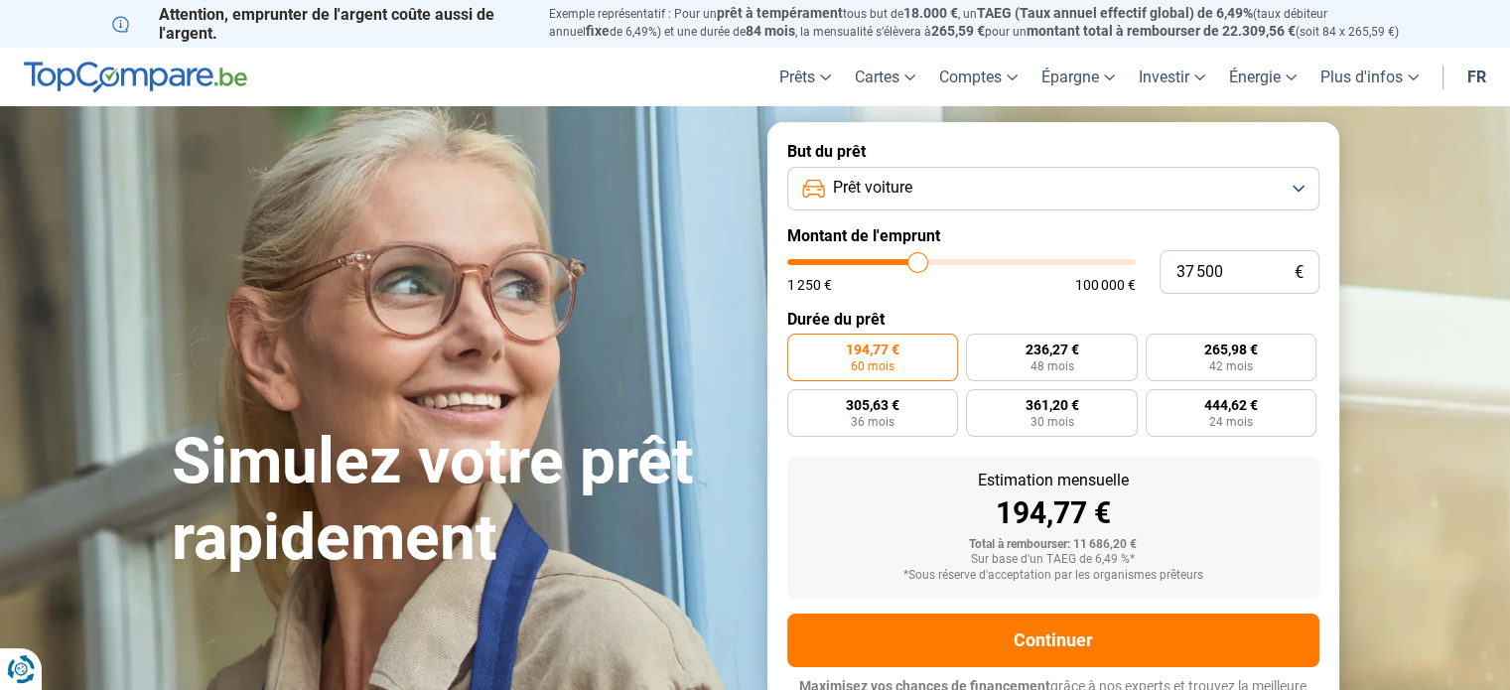
type input "37 000"
type input "37000"
type input "36 750"
type input "36750"
type input "36 250"
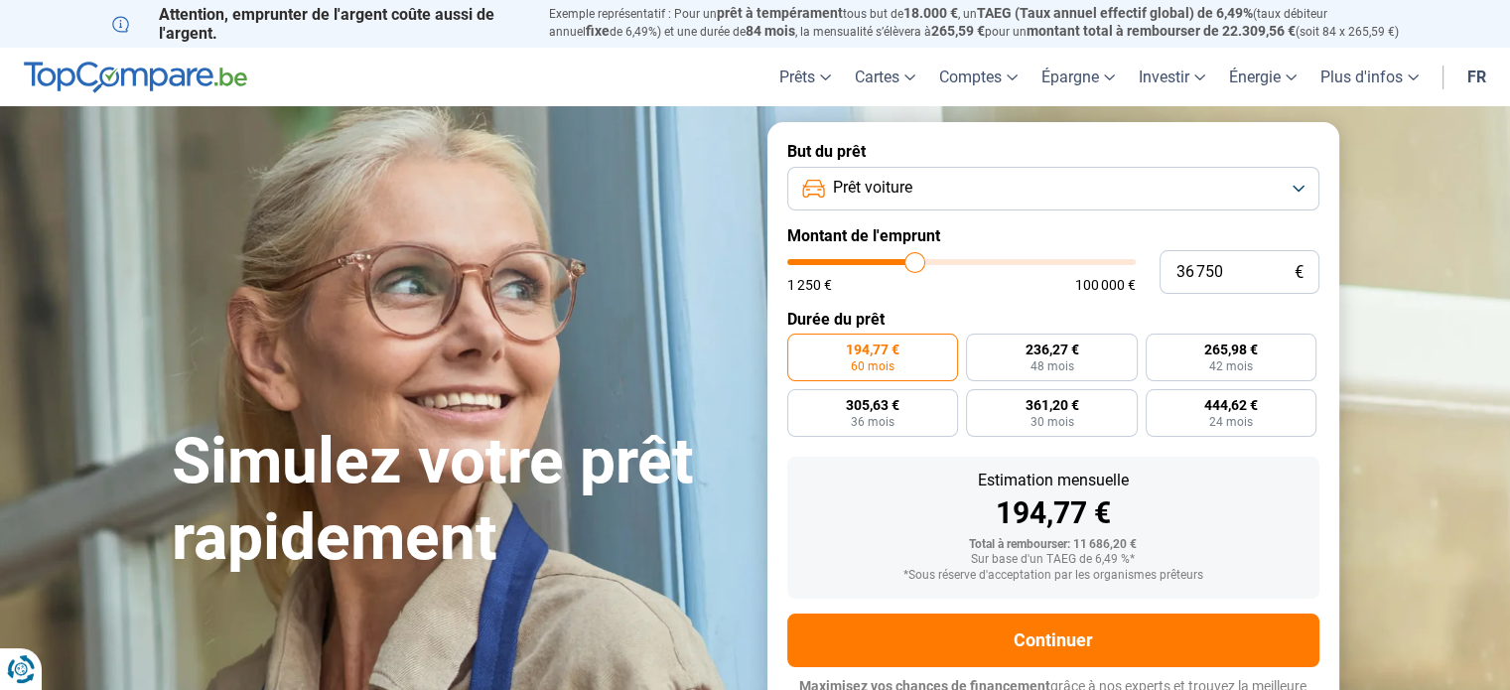
type input "36250"
type input "36 000"
type input "36000"
type input "35 500"
type input "35500"
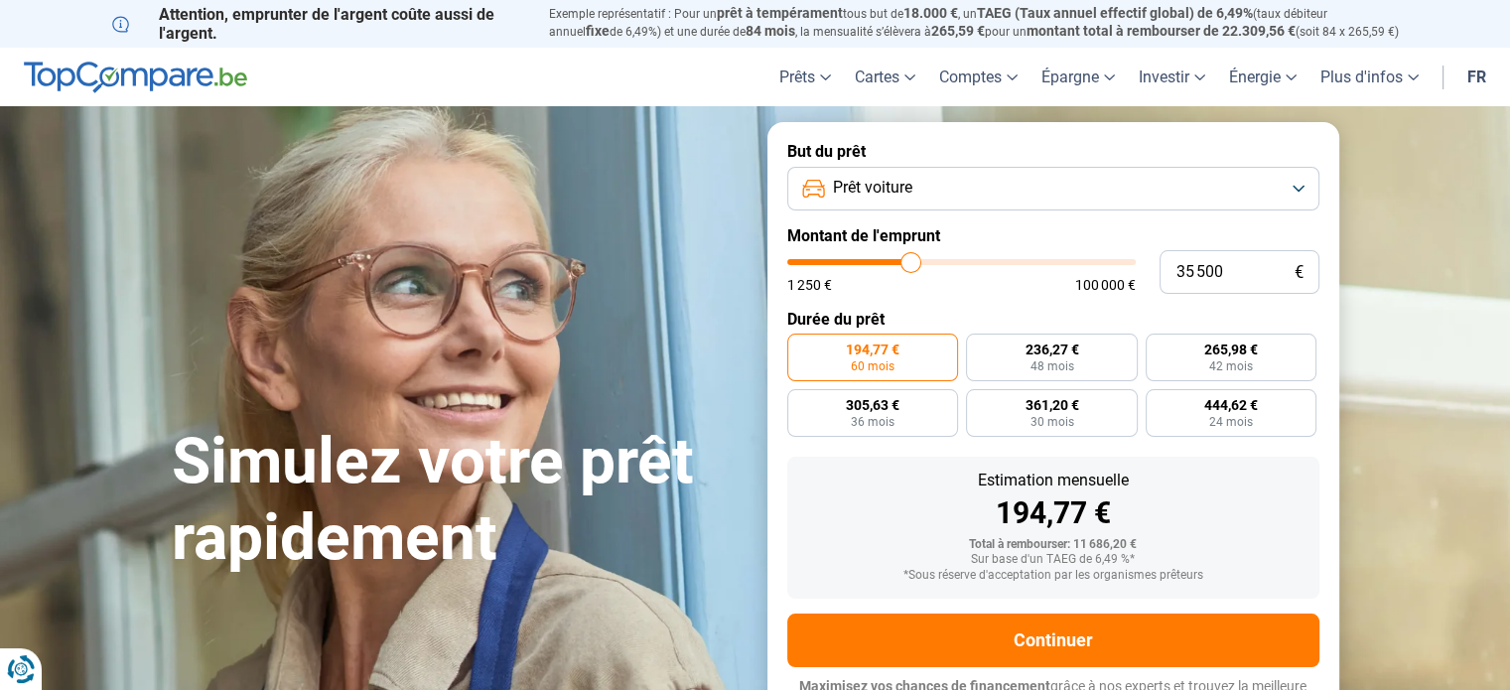
type input "35 250"
type input "35250"
type input "34 750"
type input "34750"
type input "34 250"
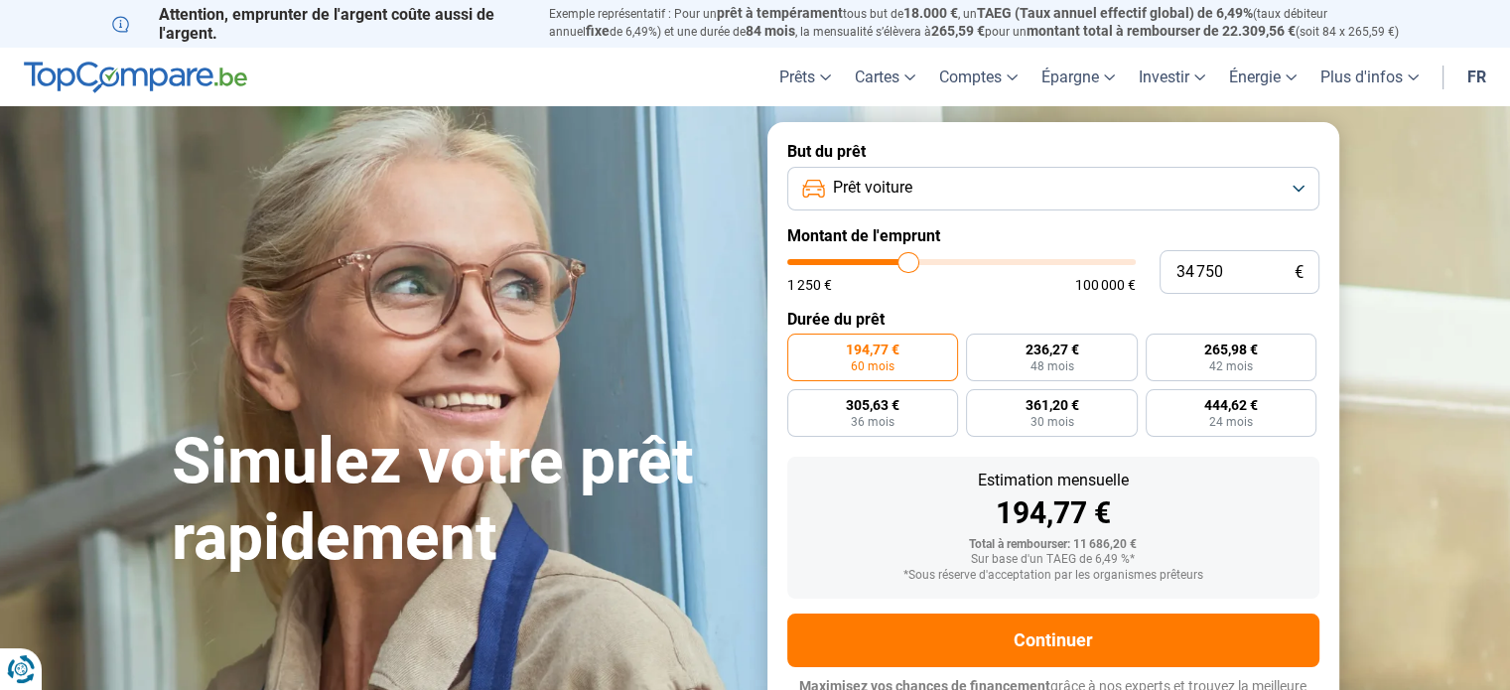
type input "34250"
type input "33 500"
type input "33500"
type input "32 750"
type input "32750"
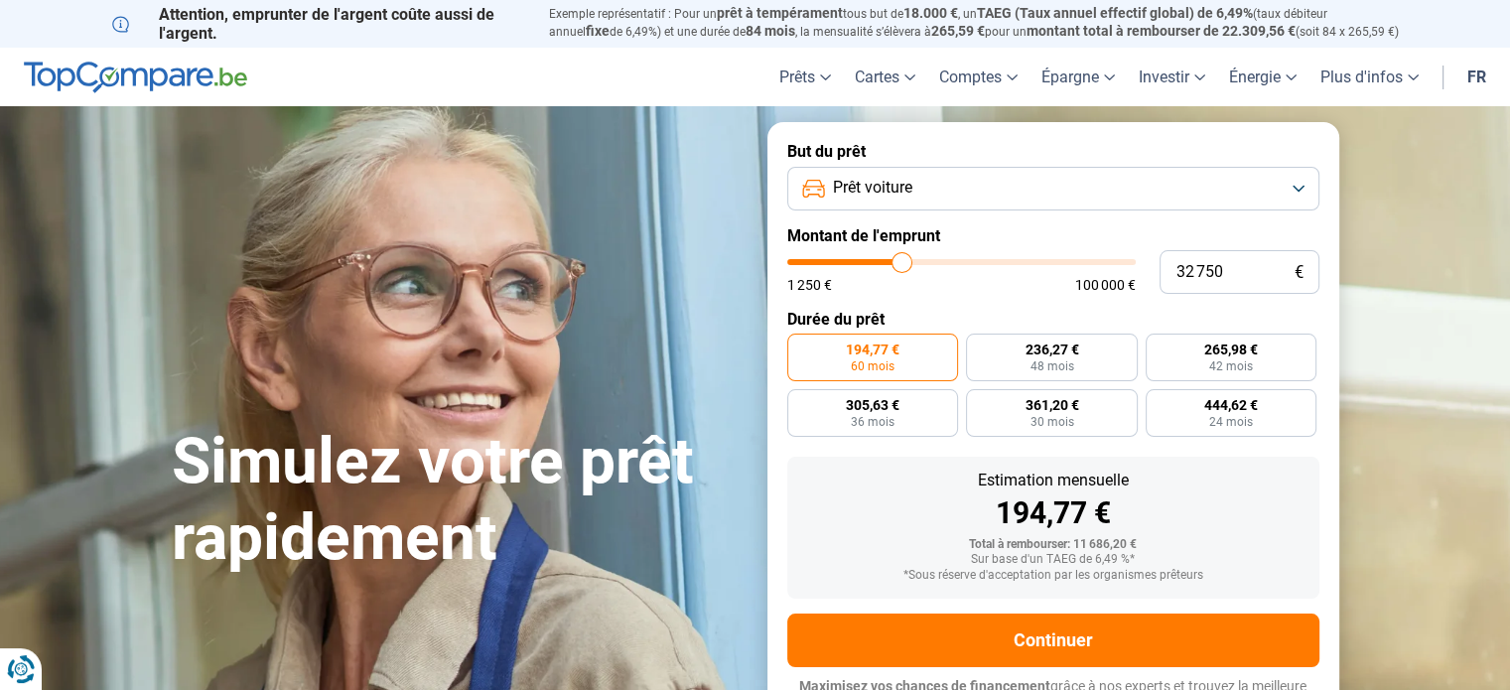
type input "31 750"
type input "31750"
type input "31 500"
type input "31500"
type input "31 250"
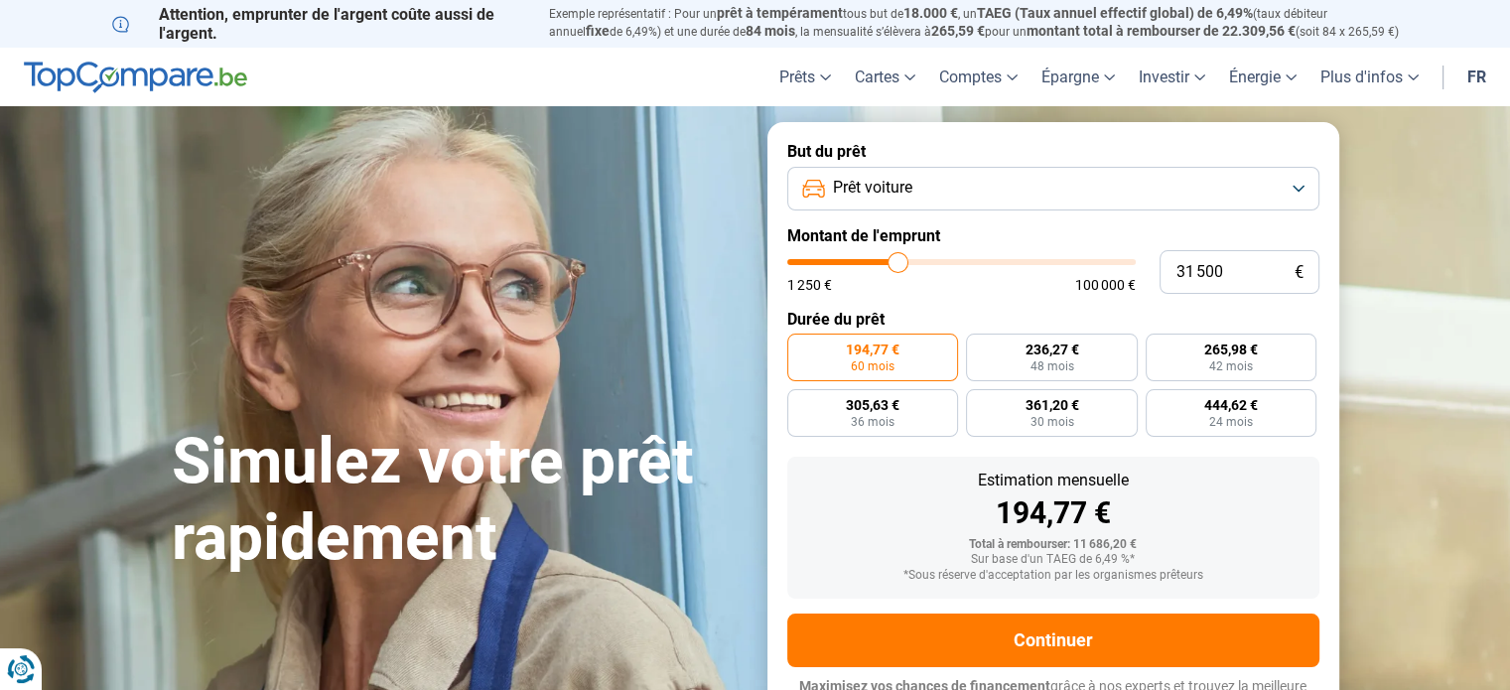
type input "31250"
type input "30 750"
type input "30750"
type input "30 250"
type input "30250"
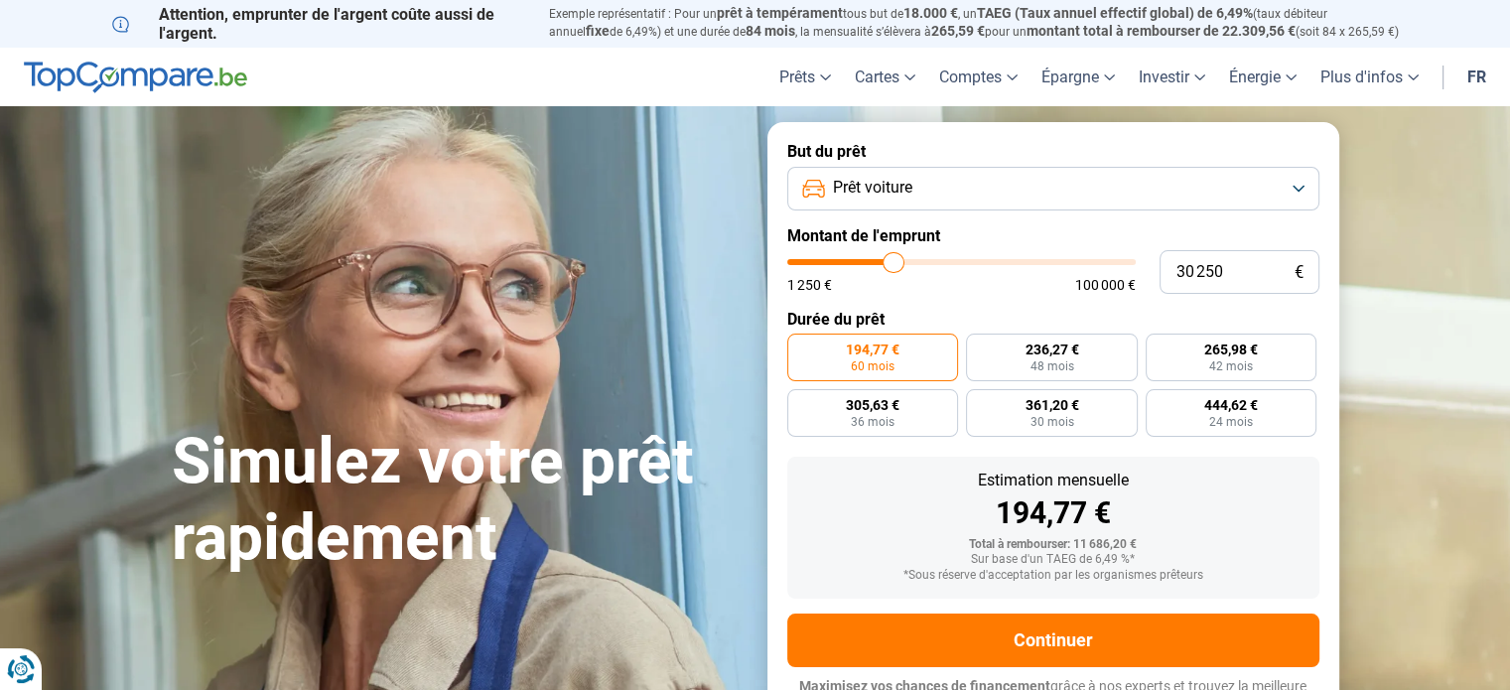
type input "30 000"
type input "30000"
type input "29 500"
type input "29500"
type input "29 250"
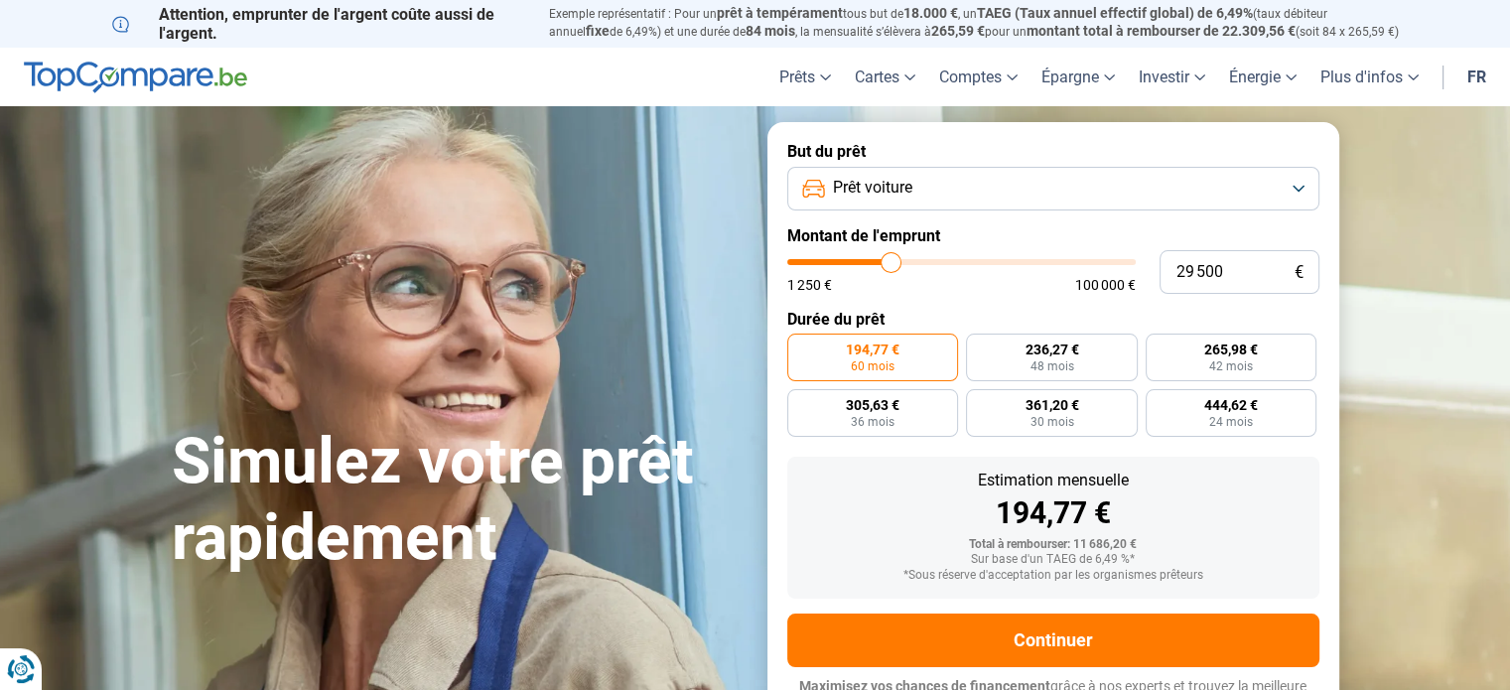
type input "29250"
type input "28 750"
type input "28750"
type input "28 250"
type input "28250"
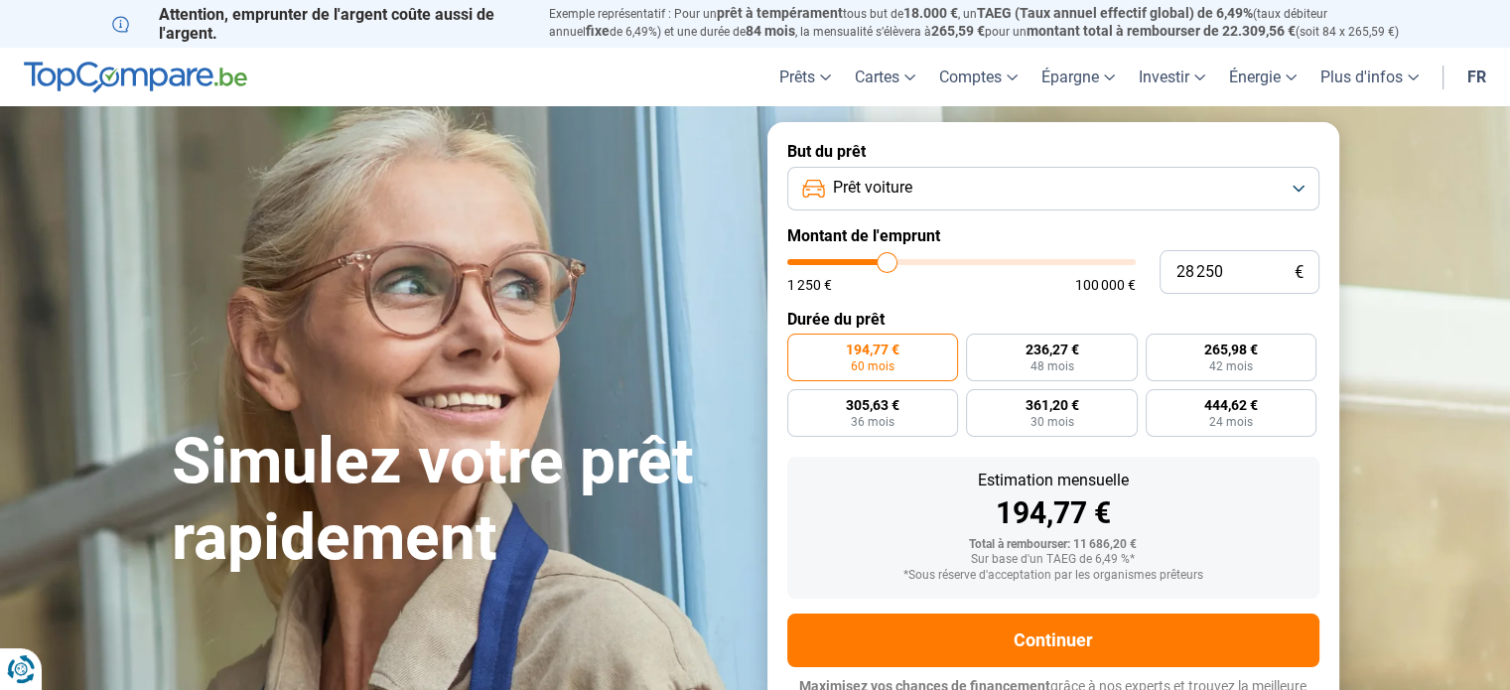
type input "28 000"
type input "28000"
type input "27 500"
type input "27500"
type input "27 000"
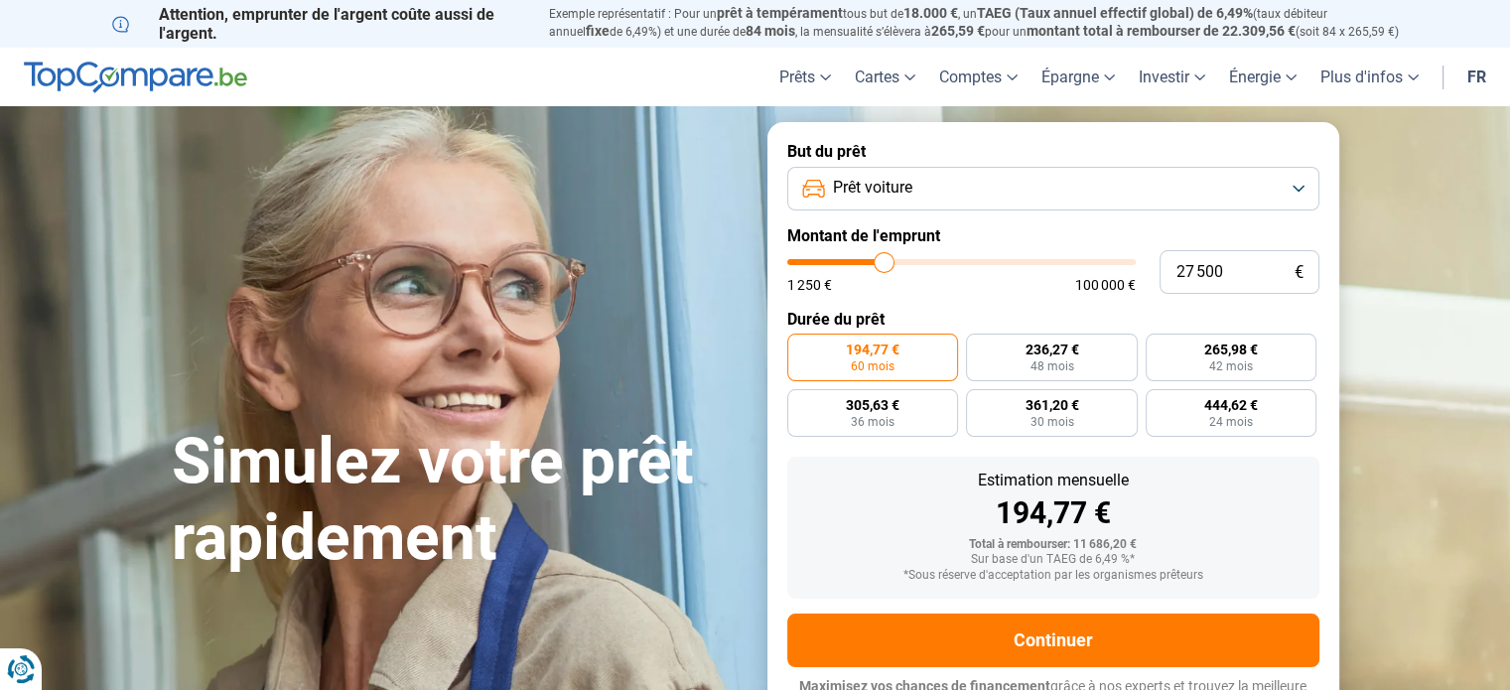
type input "27000"
type input "26 500"
type input "26500"
type input "26 000"
type input "26000"
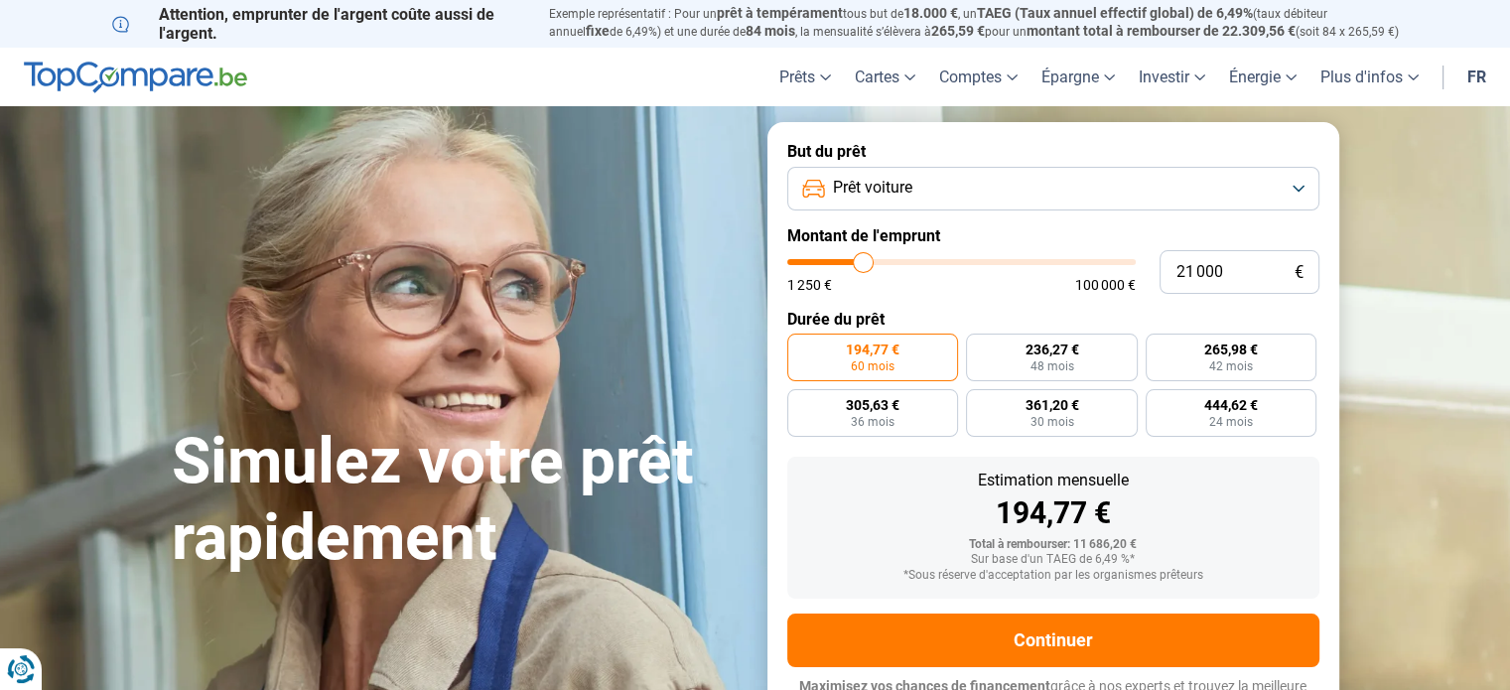
drag, startPoint x: 825, startPoint y: 263, endPoint x: 863, endPoint y: 306, distance: 57.0
click at [863, 265] on input "range" at bounding box center [961, 262] width 349 height 6
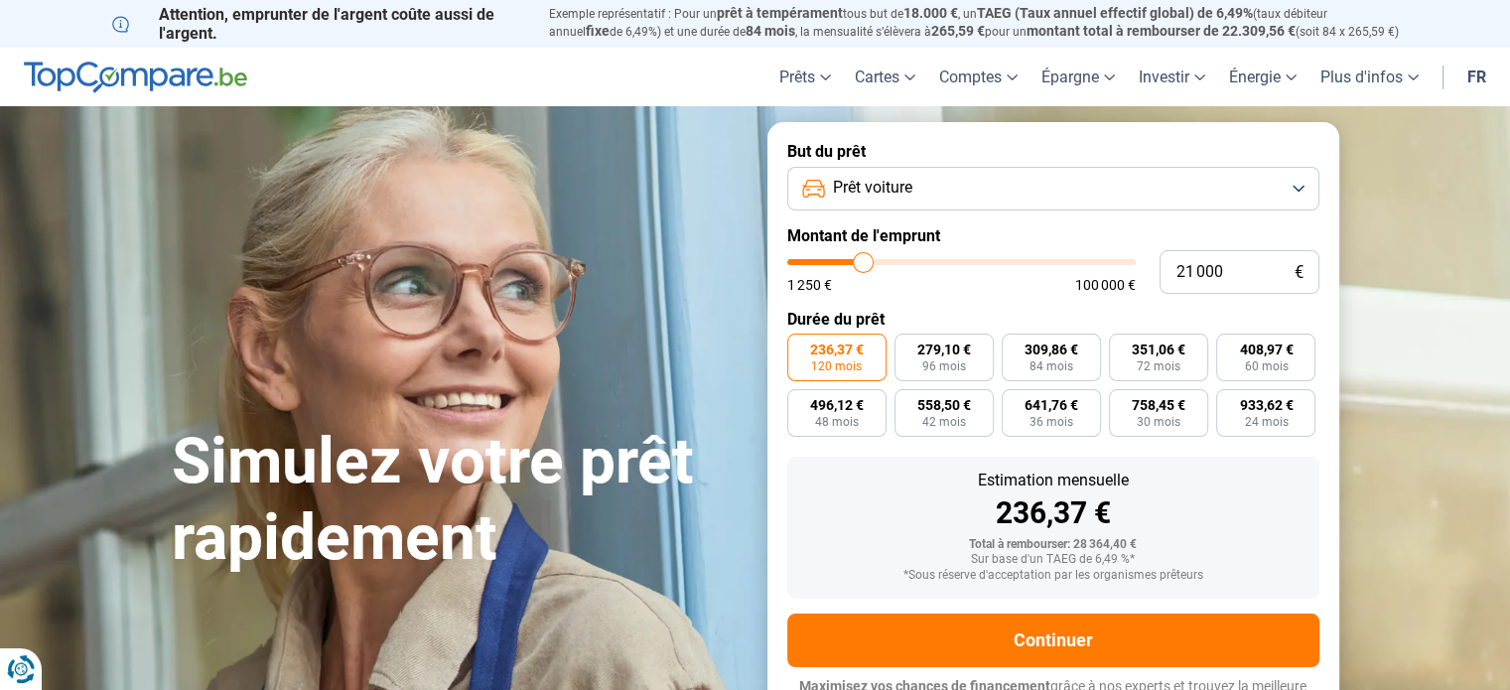
scroll to position [27, 0]
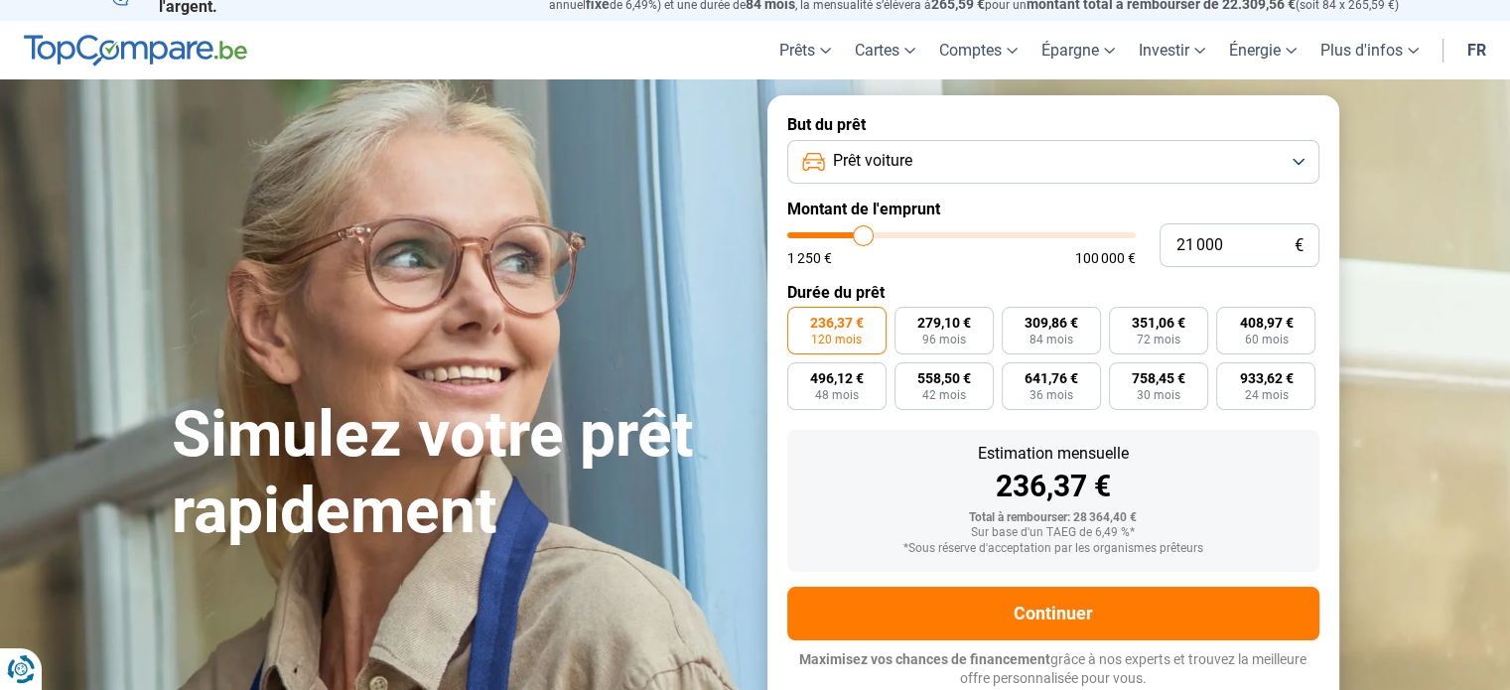
click at [1229, 270] on form "But du prêt Prêt voiture Montant de l'emprunt 21 000 € 1 250 € 100 000 € Durée …" at bounding box center [1053, 401] width 572 height 613
click at [1231, 254] on input "21 000" at bounding box center [1240, 245] width 160 height 44
click at [839, 329] on span "225,12 €" at bounding box center [837, 323] width 54 height 14
click at [800, 320] on input "225,12 € 120 mois" at bounding box center [793, 313] width 13 height 13
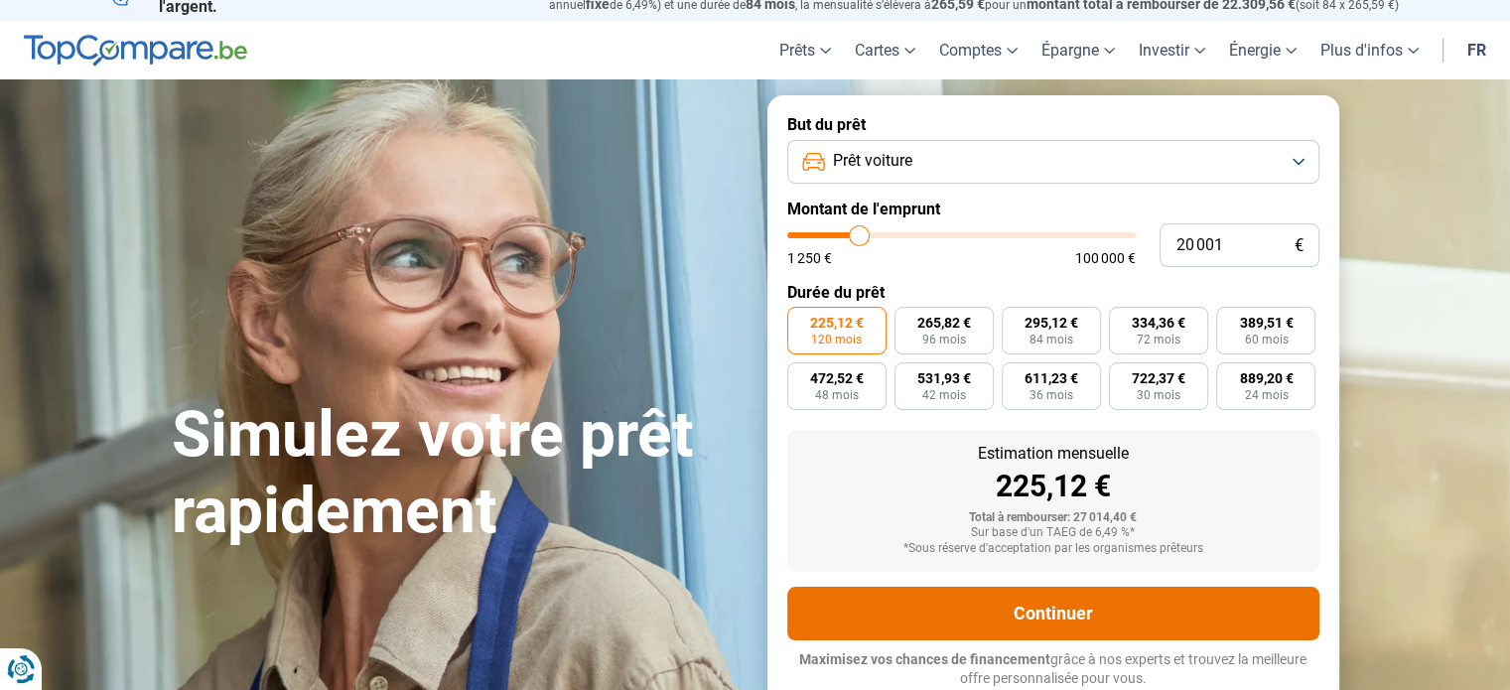
click at [1102, 615] on button "Continuer" at bounding box center [1053, 614] width 532 height 54
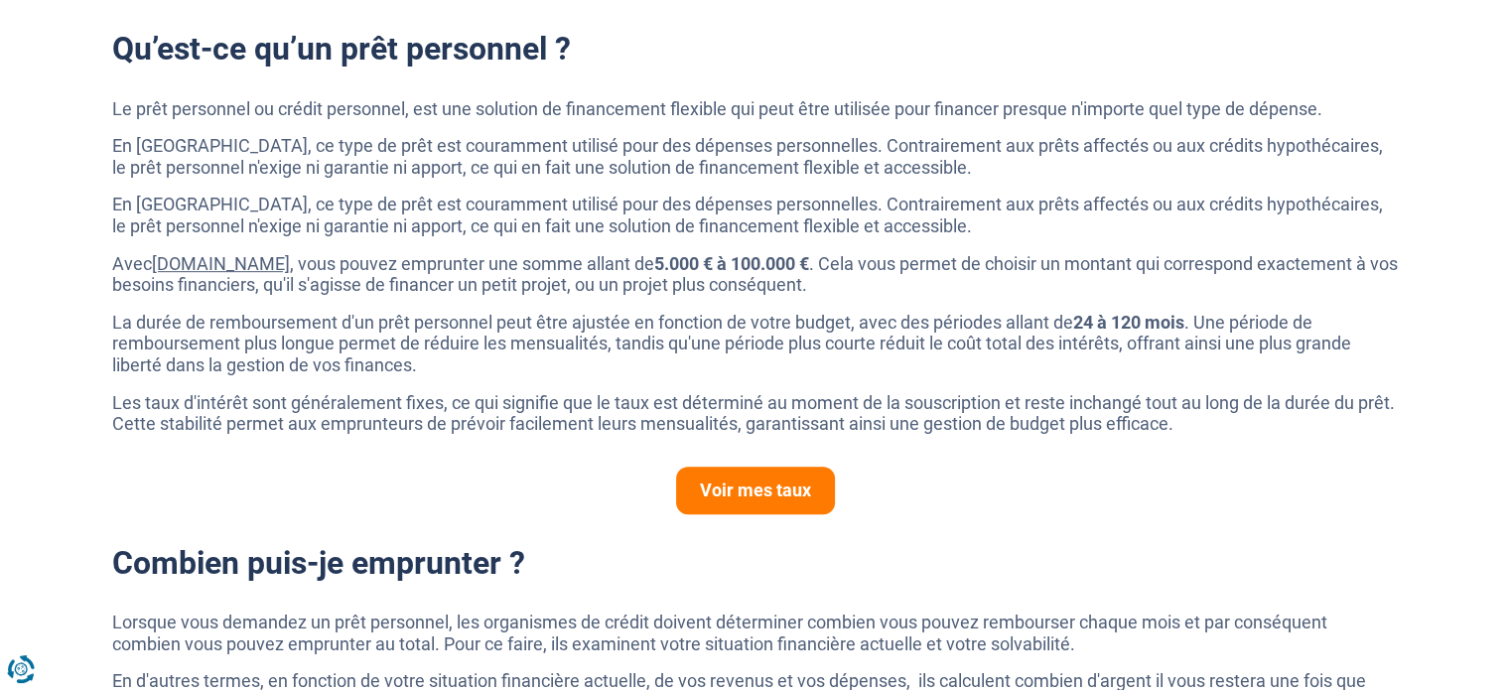
scroll to position [1218, 0]
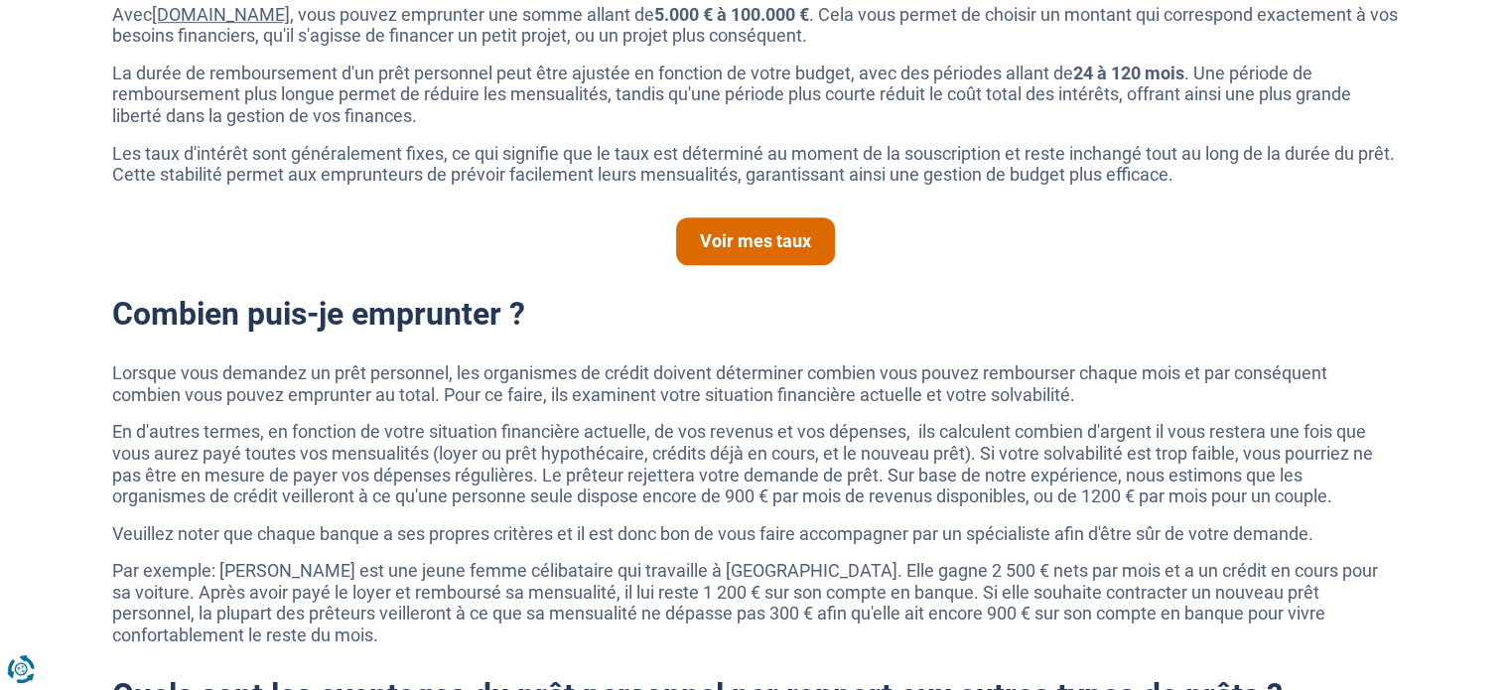
click at [724, 239] on link "Voir mes taux" at bounding box center [755, 241] width 159 height 48
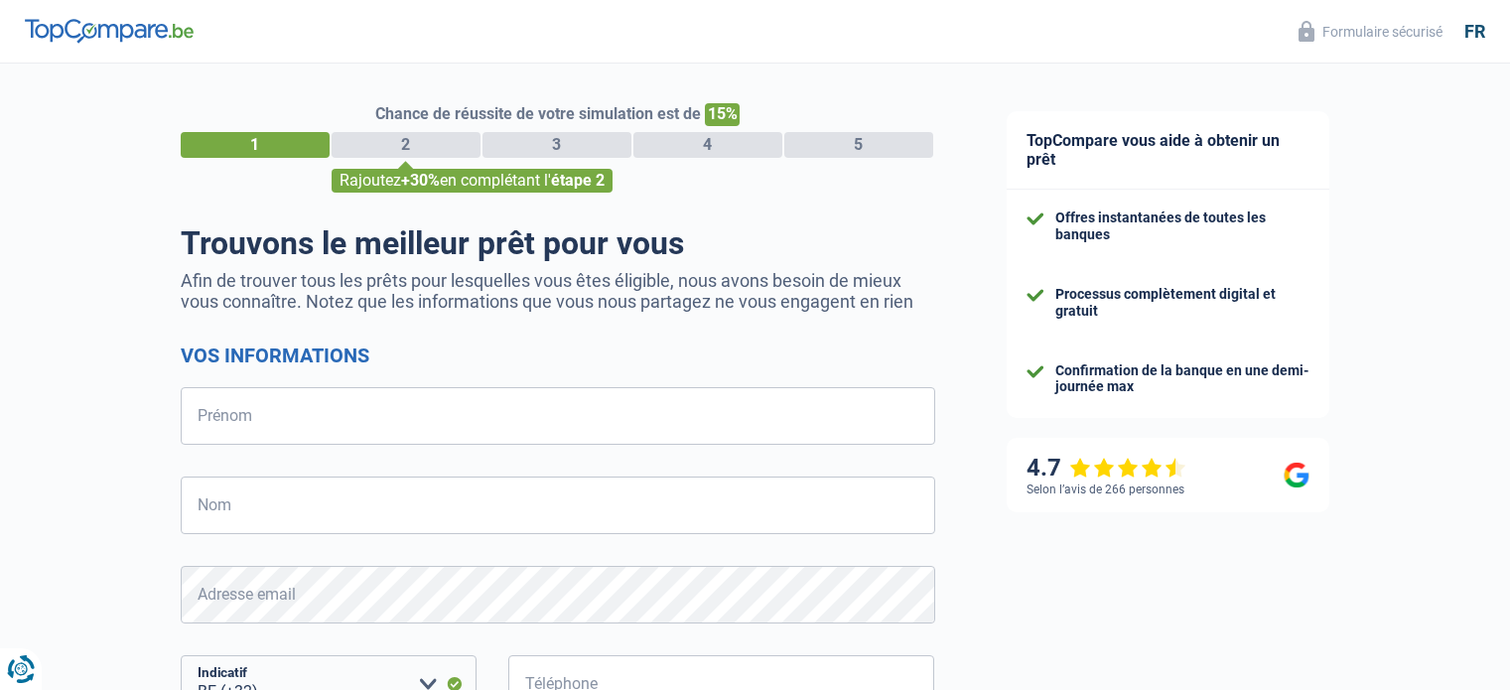
select select "32"
